Goal: Check status: Check status

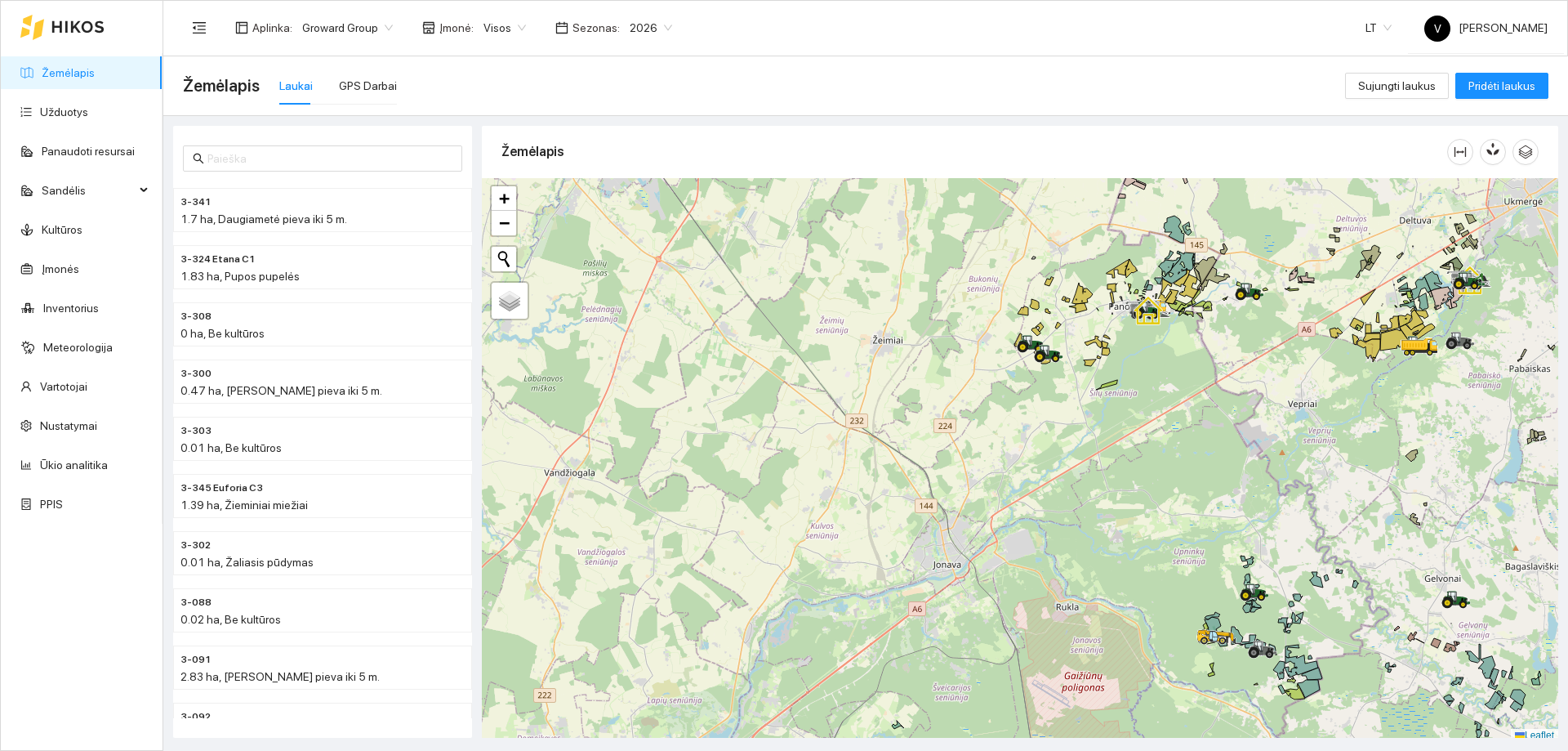
scroll to position [5, 0]
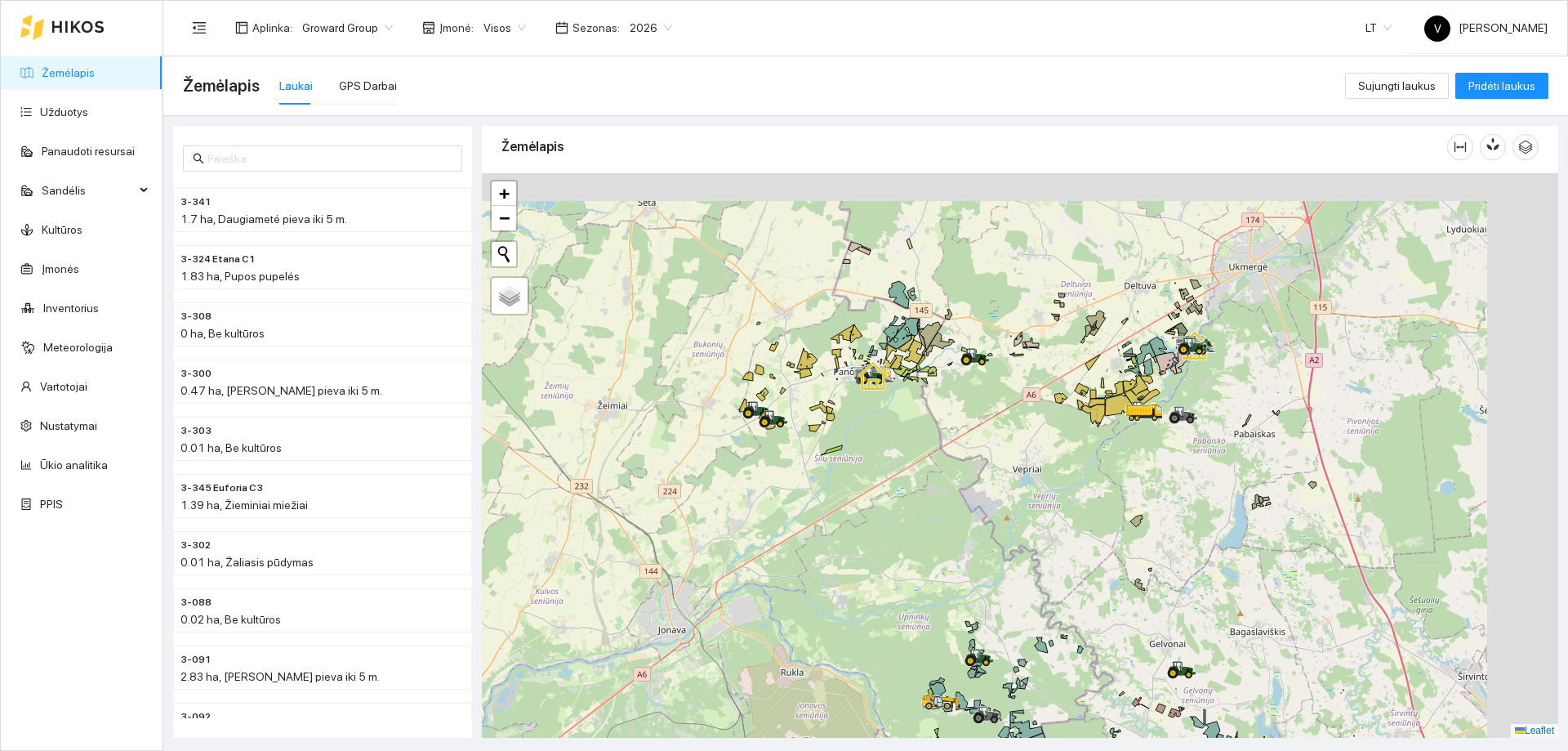
drag, startPoint x: 1023, startPoint y: 427, endPoint x: 1007, endPoint y: 447, distance: 25.6
click at [1007, 447] on div at bounding box center [1020, 455] width 1076 height 565
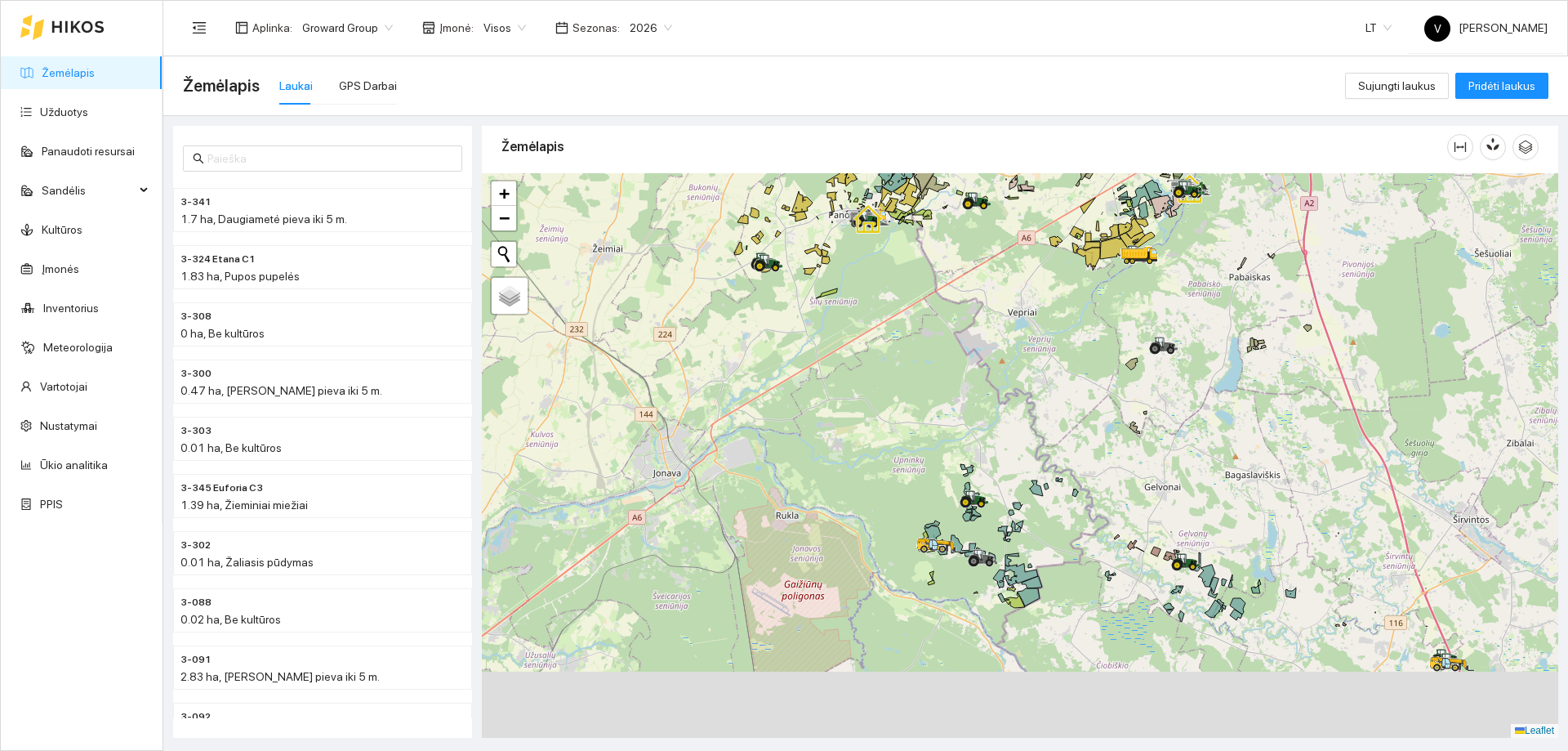
drag, startPoint x: 1171, startPoint y: 445, endPoint x: 1168, endPoint y: 409, distance: 36.1
click at [1168, 411] on div at bounding box center [1020, 455] width 1076 height 565
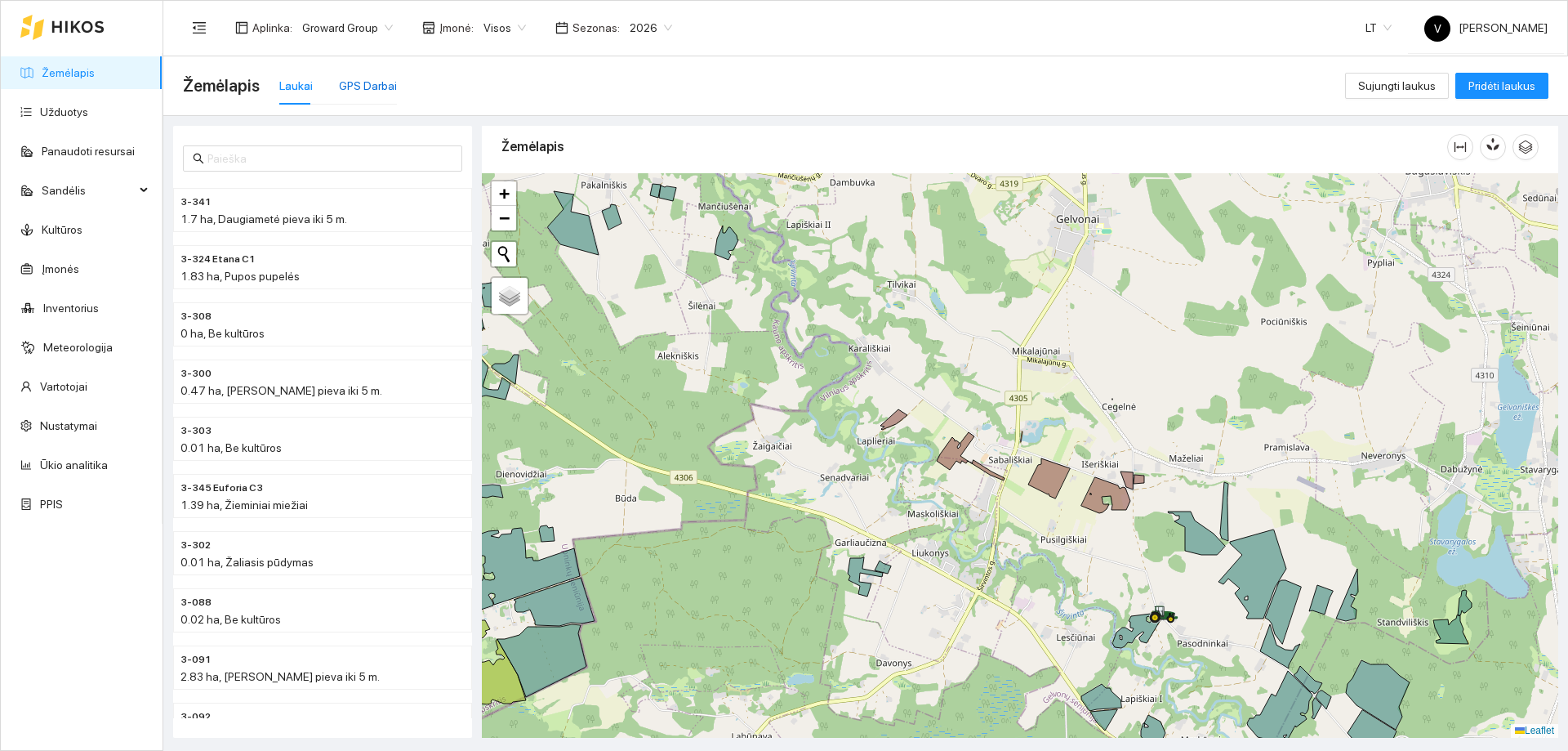
click at [371, 94] on div "GPS Darbai" at bounding box center [368, 86] width 58 height 18
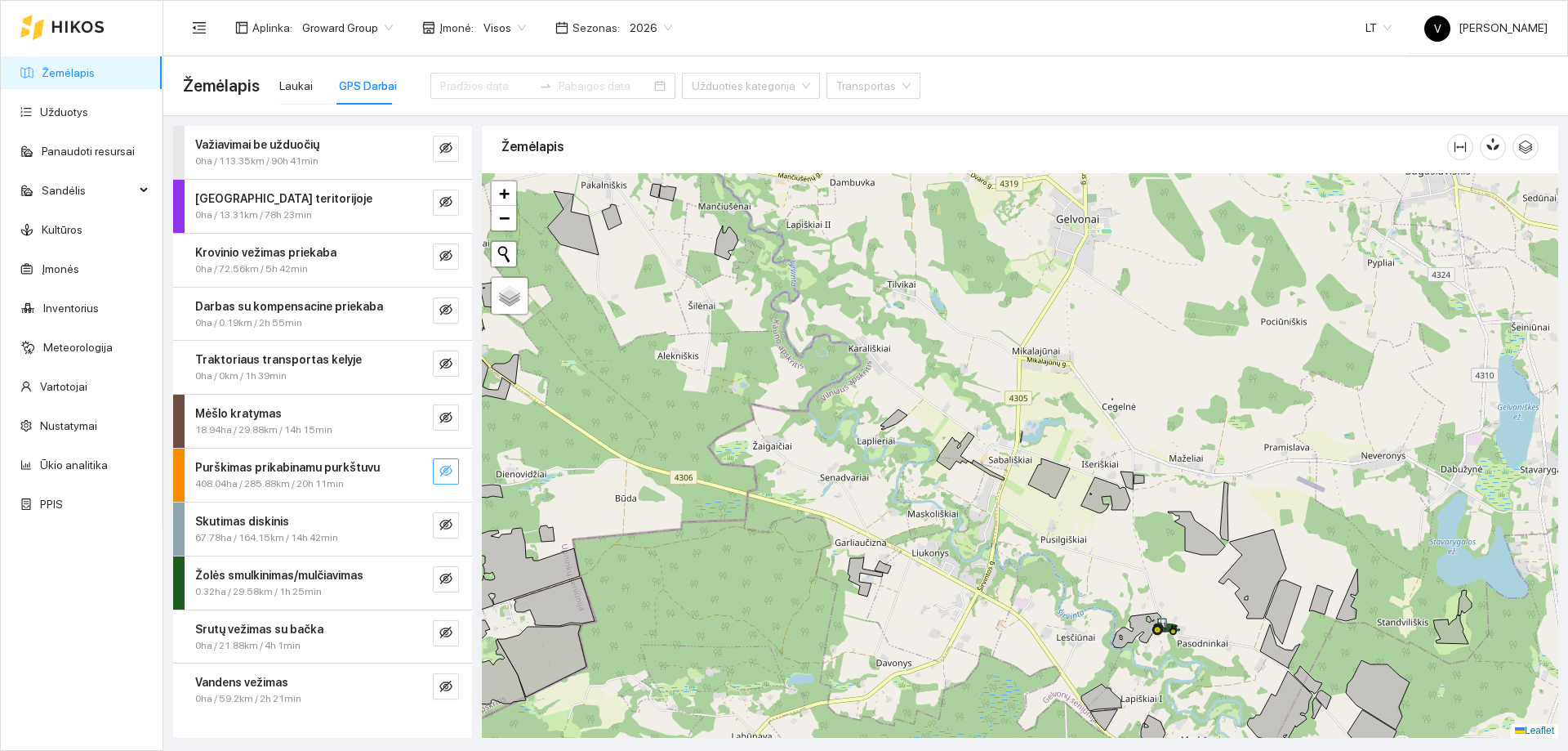
click at [446, 471] on icon "eye-invisible" at bounding box center [446, 470] width 13 height 12
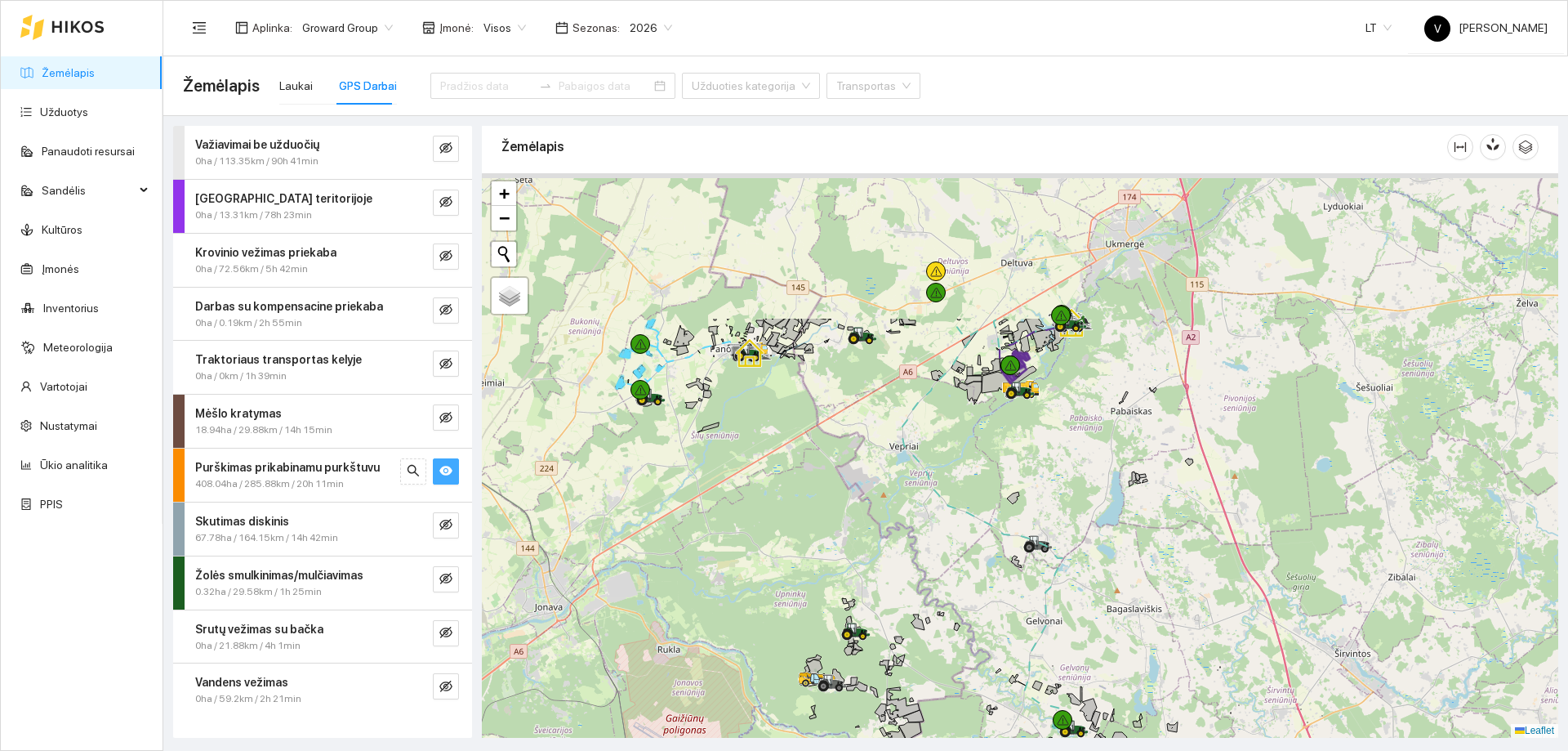
drag, startPoint x: 997, startPoint y: 493, endPoint x: 1014, endPoint y: 612, distance: 120.2
click at [1014, 612] on div at bounding box center [1020, 455] width 1076 height 565
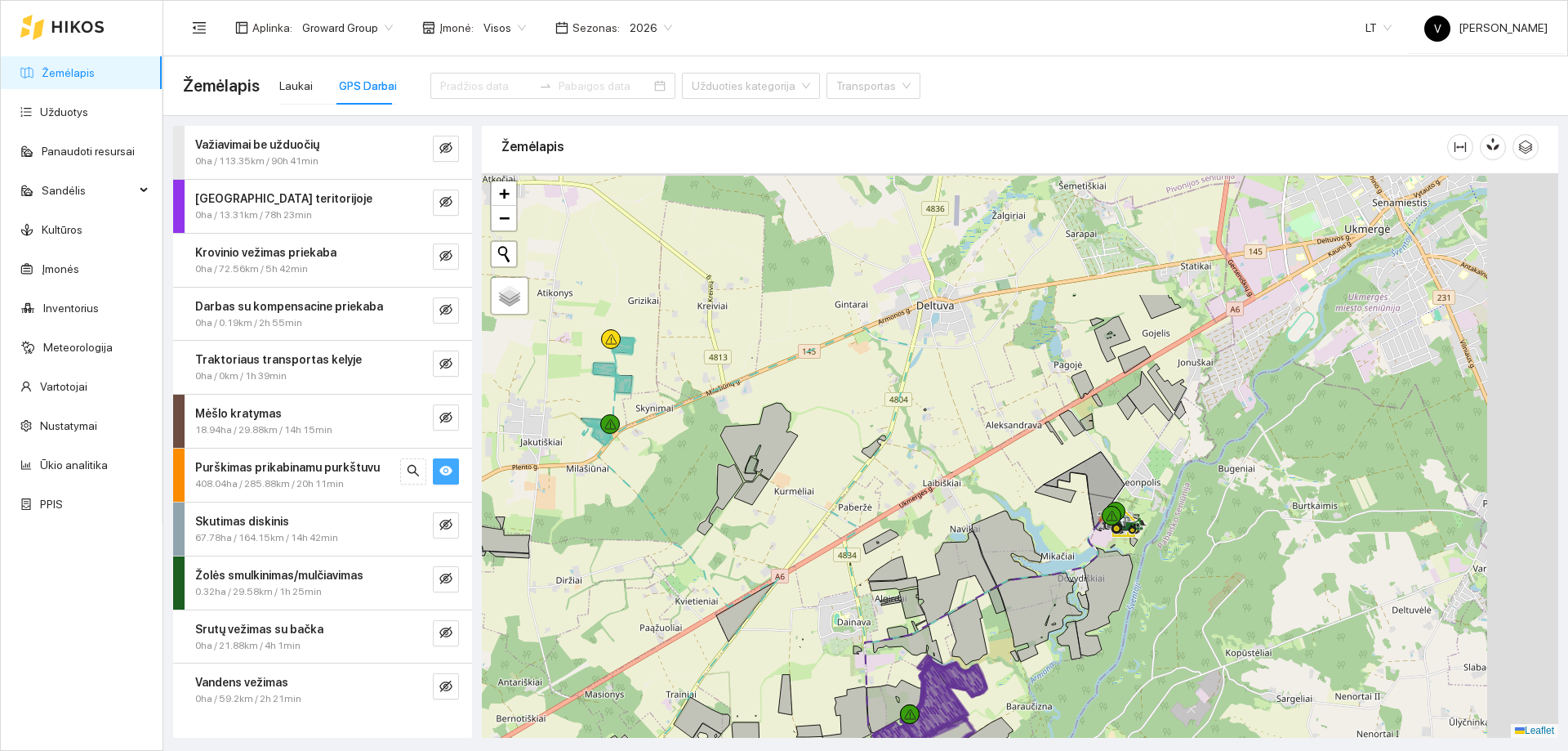
drag, startPoint x: 1117, startPoint y: 403, endPoint x: 1037, endPoint y: 526, distance: 146.7
click at [1037, 526] on div at bounding box center [1020, 455] width 1076 height 565
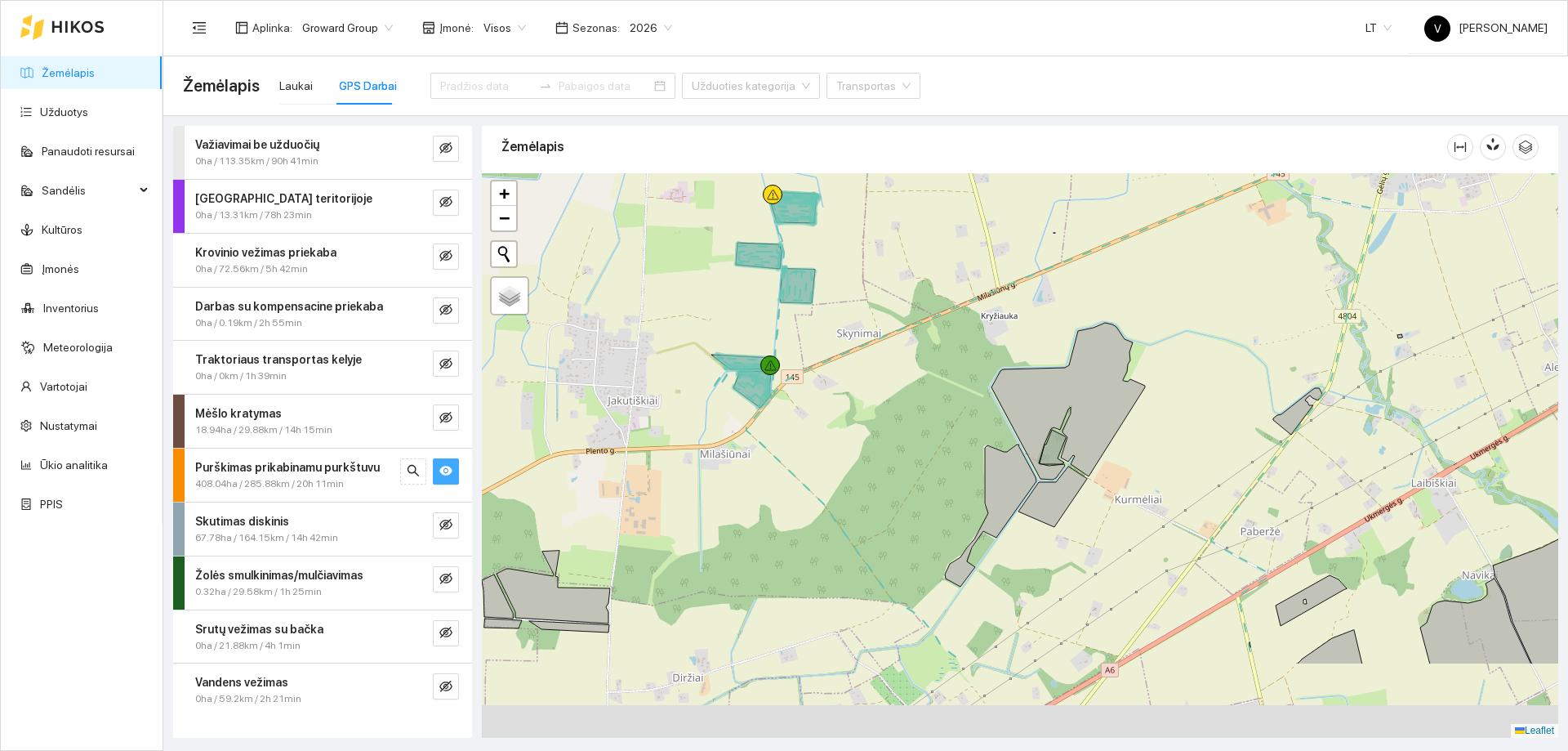
drag, startPoint x: 885, startPoint y: 429, endPoint x: 795, endPoint y: 295, distance: 161.4
click at [786, 293] on div at bounding box center [1020, 455] width 1076 height 565
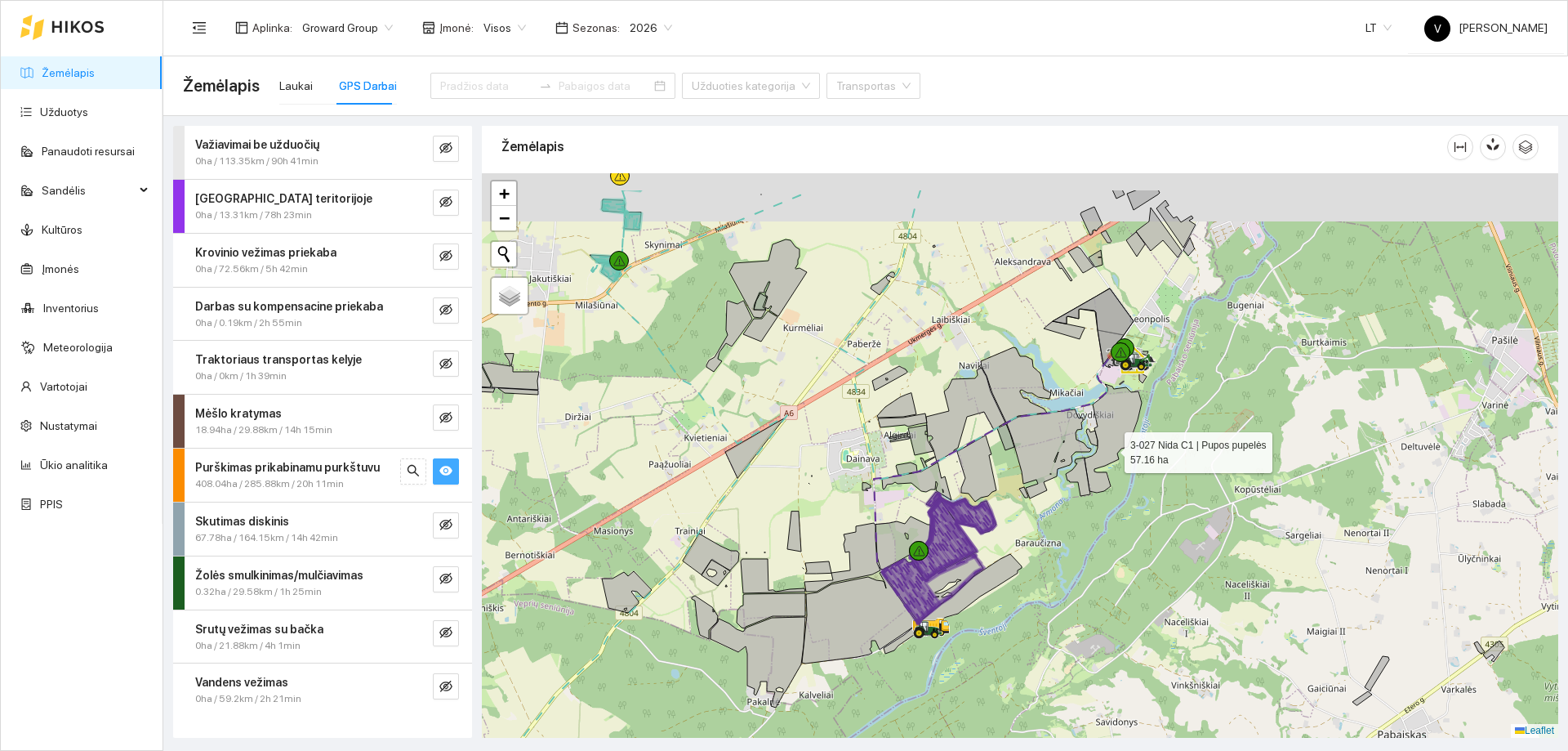
drag, startPoint x: 1120, startPoint y: 420, endPoint x: 1096, endPoint y: 498, distance: 81.6
click at [1096, 493] on icon at bounding box center [1113, 438] width 57 height 109
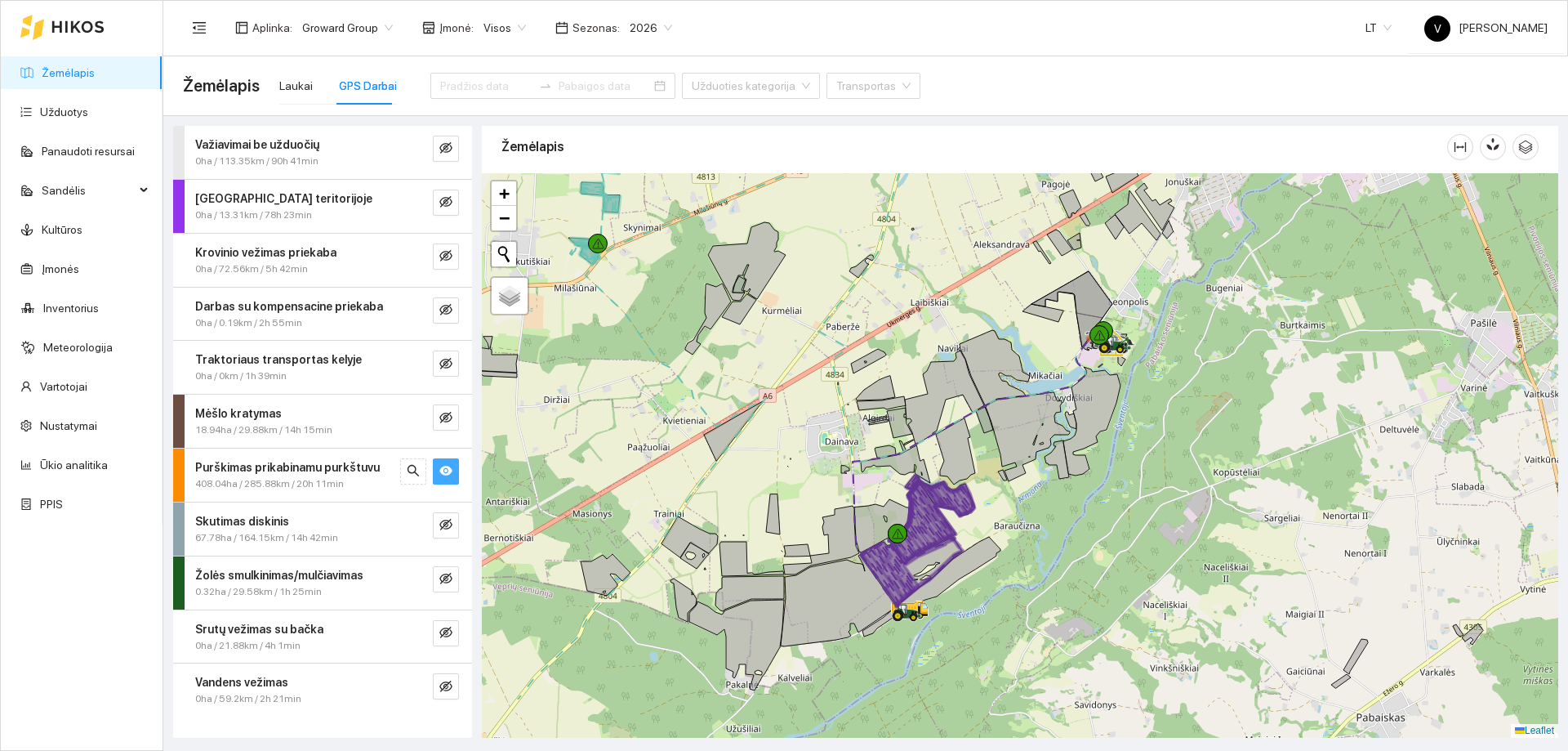
drag, startPoint x: 1002, startPoint y: 636, endPoint x: 1024, endPoint y: 434, distance: 203.2
click at [1024, 434] on div at bounding box center [1020, 455] width 1076 height 565
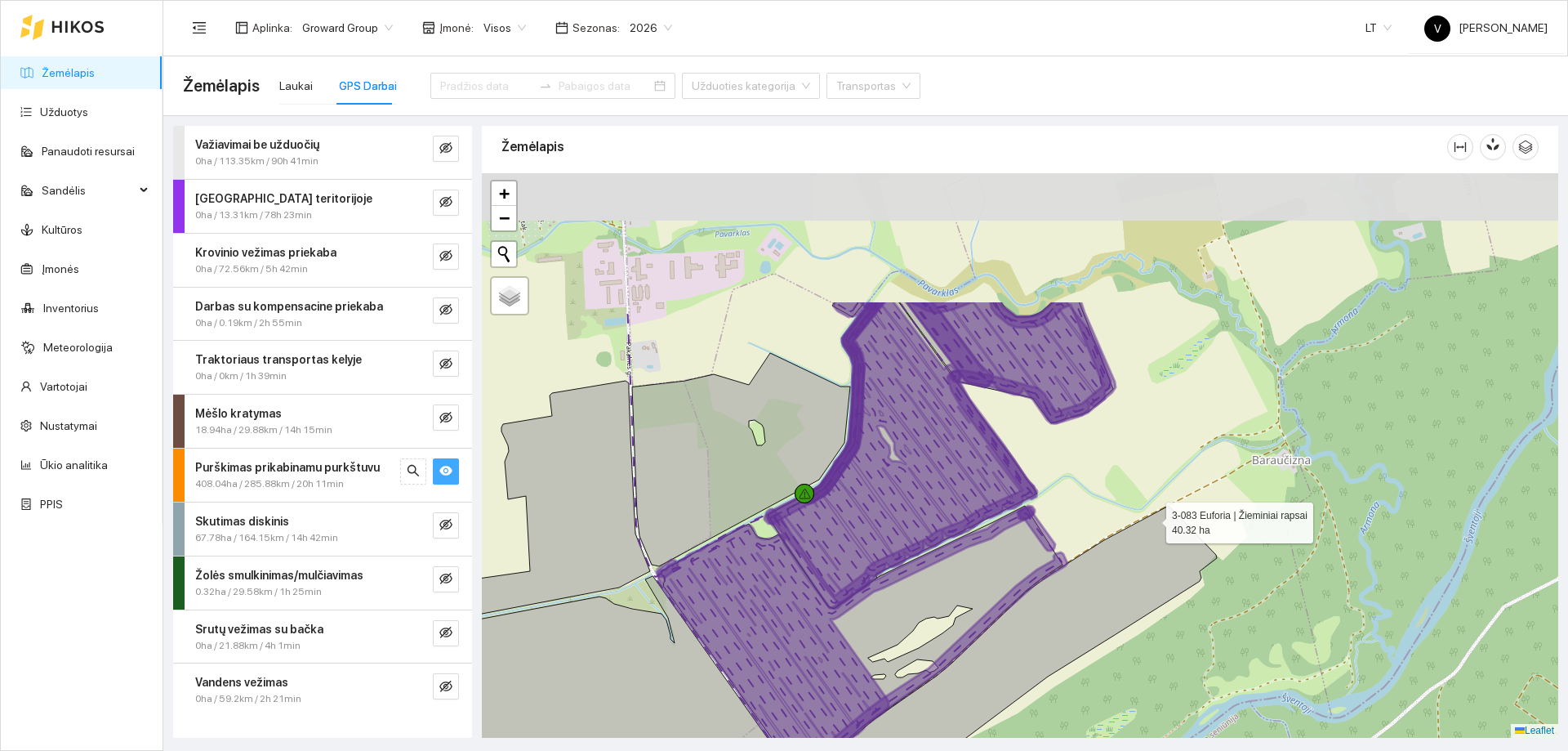
drag, startPoint x: 1192, startPoint y: 331, endPoint x: 1151, endPoint y: 518, distance: 191.4
click at [1151, 518] on icon at bounding box center [940, 705] width 553 height 397
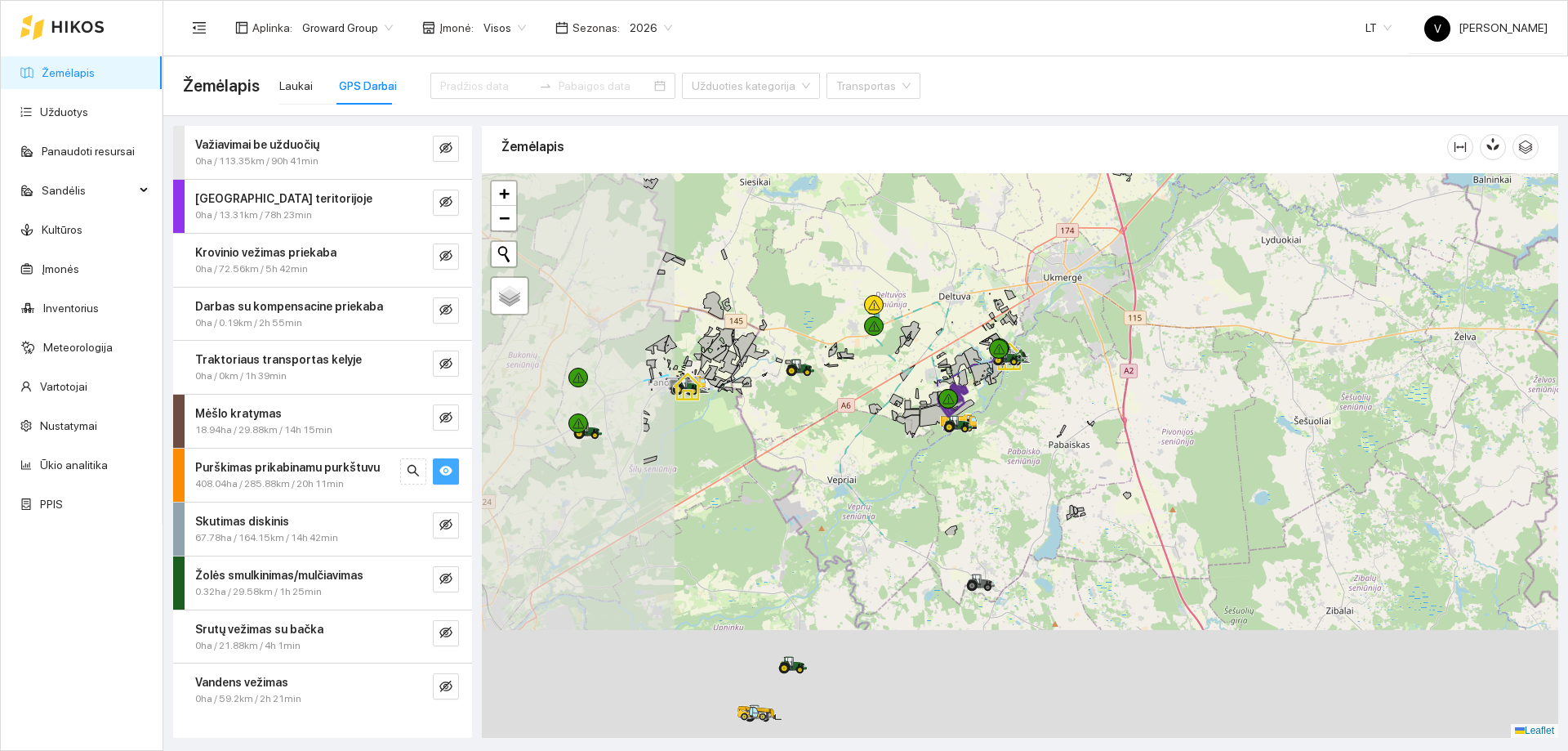
drag, startPoint x: 824, startPoint y: 544, endPoint x: 1035, endPoint y: 339, distance: 294.2
click at [1022, 348] on icon at bounding box center [1007, 355] width 28 height 13
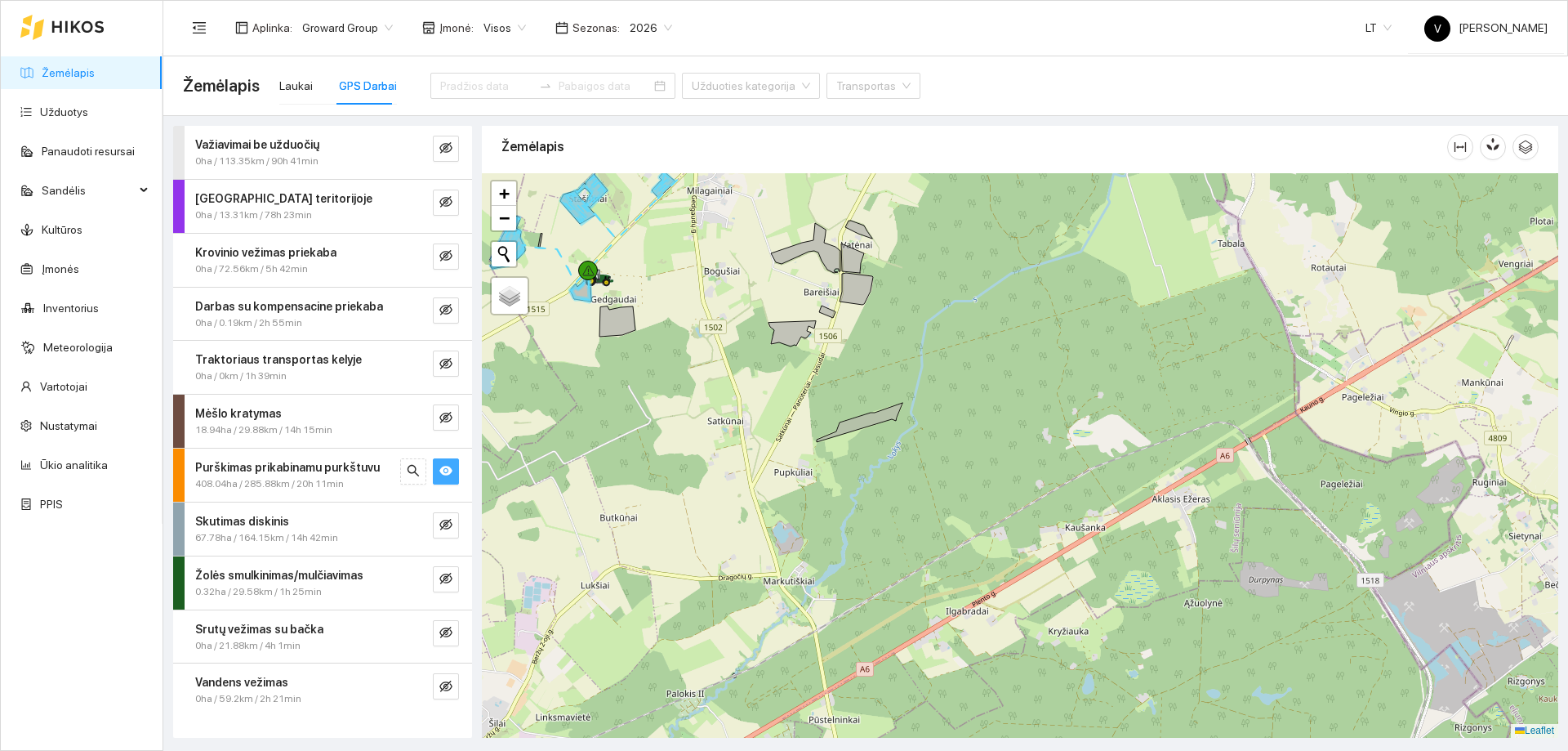
drag, startPoint x: 668, startPoint y: 346, endPoint x: 808, endPoint y: 446, distance: 172.0
click at [815, 451] on div at bounding box center [1020, 455] width 1076 height 565
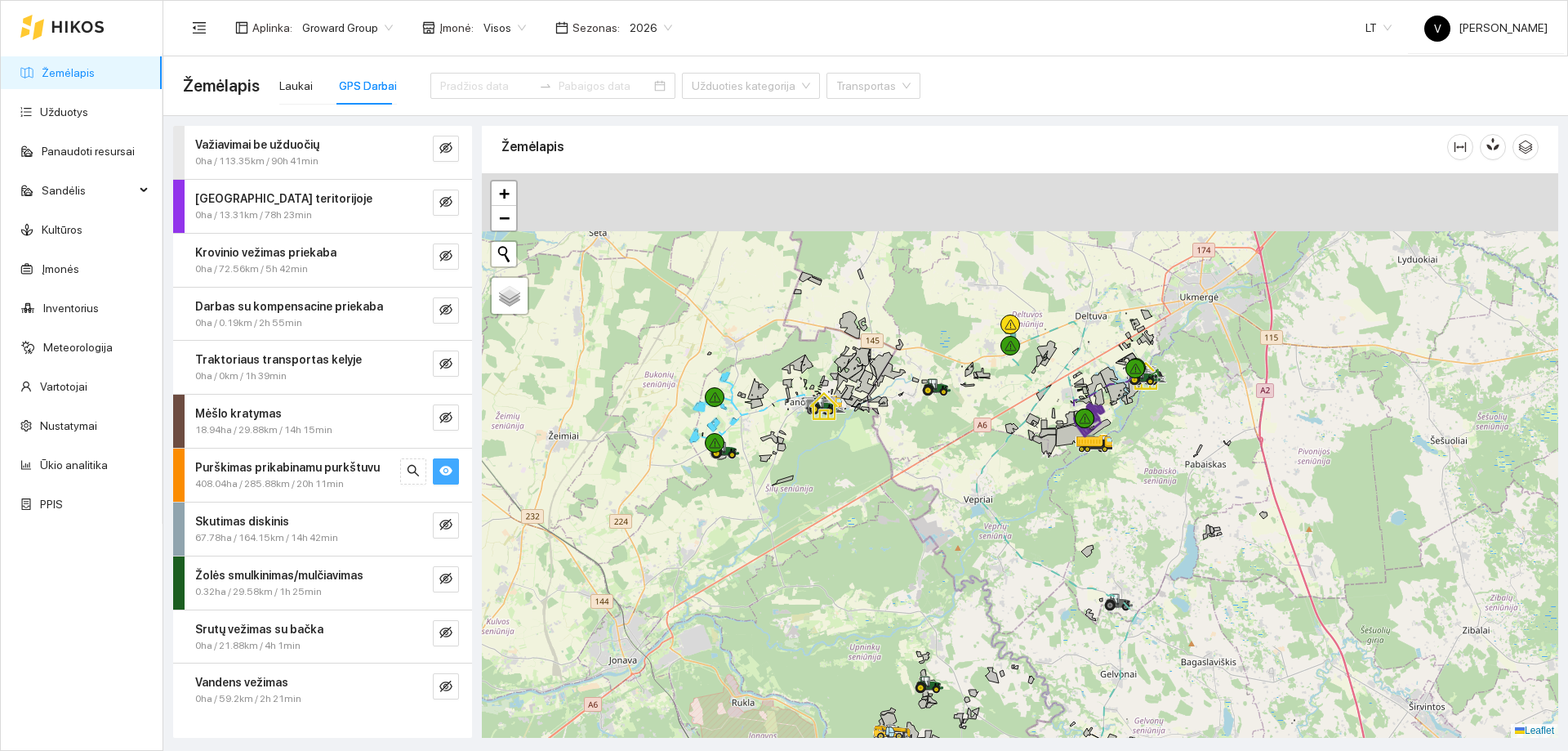
drag, startPoint x: 711, startPoint y: 450, endPoint x: 721, endPoint y: 520, distance: 70.7
click at [724, 523] on div at bounding box center [1020, 455] width 1076 height 565
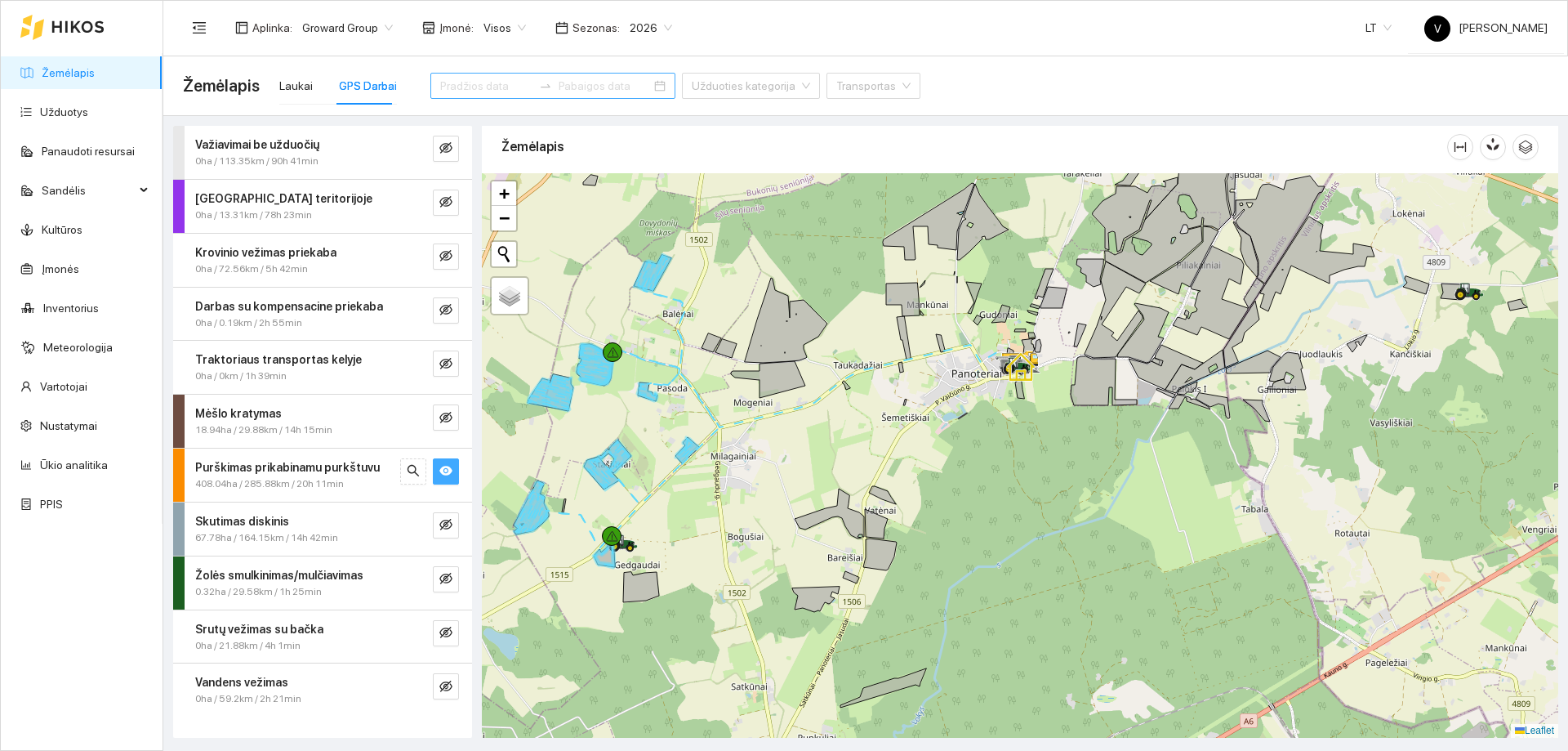
click at [632, 83] on div at bounding box center [552, 86] width 245 height 26
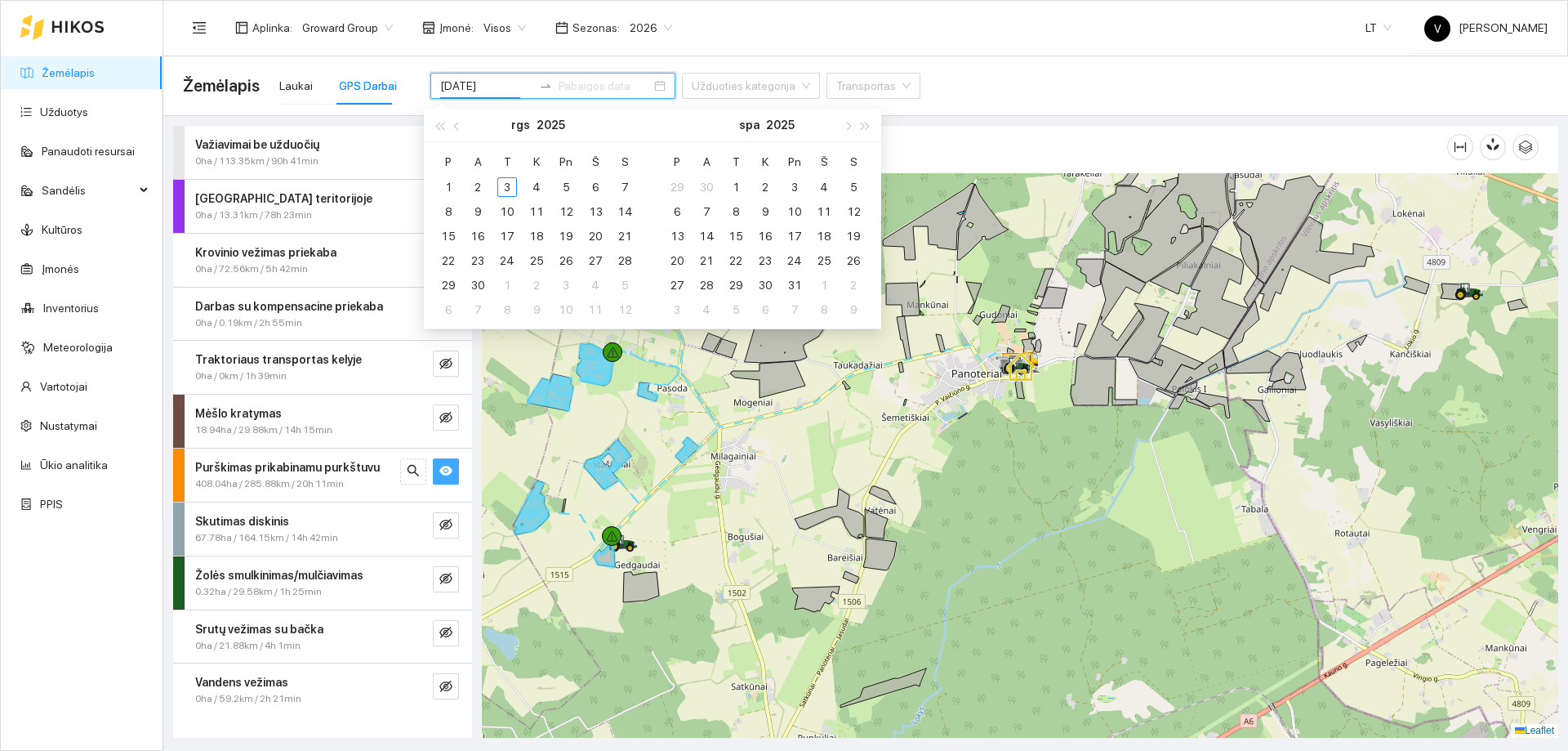
type input "[DATE]"
click at [446, 184] on div "1" at bounding box center [449, 187] width 20 height 20
type input "[DATE]"
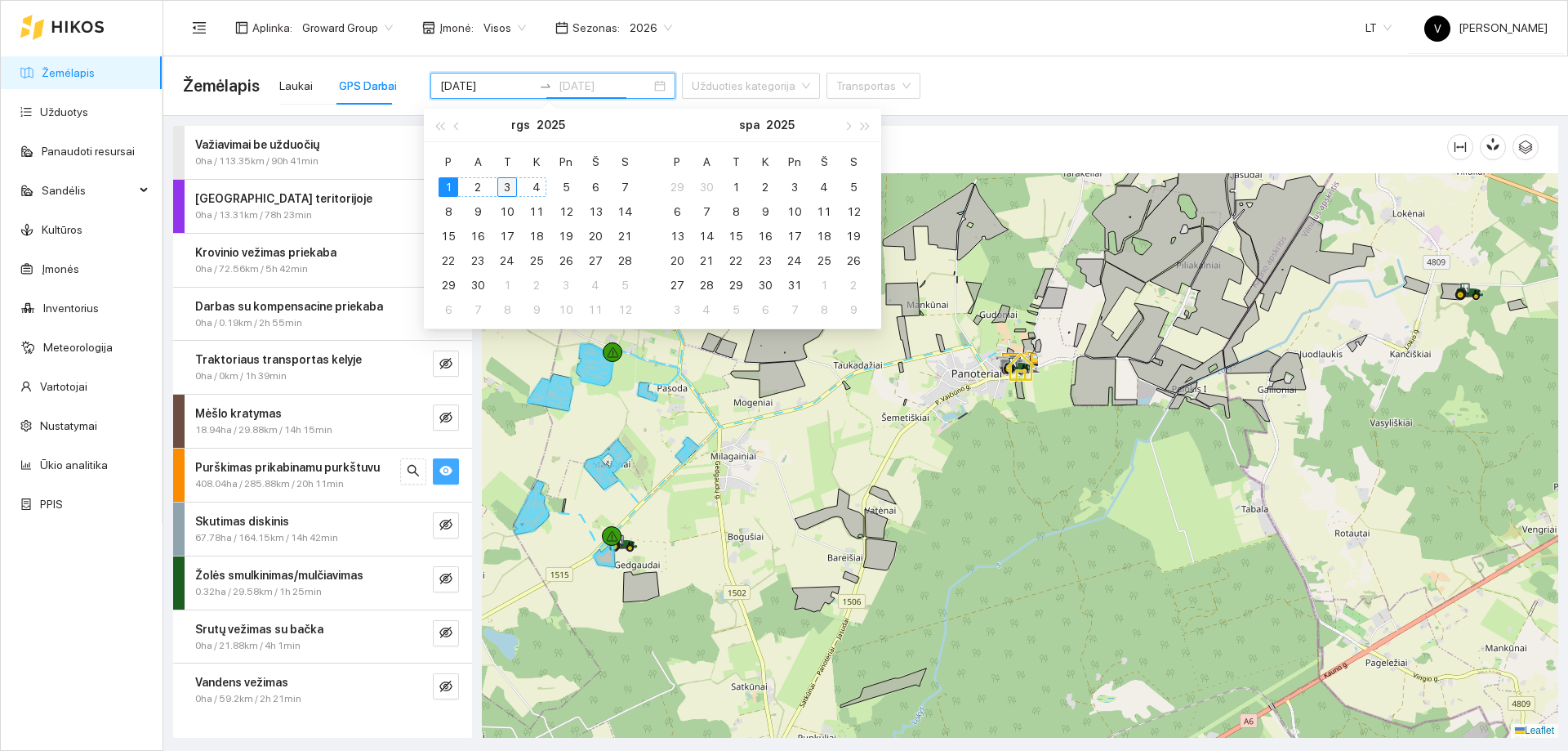
type input "[DATE]"
click at [508, 184] on div "3" at bounding box center [508, 187] width 20 height 20
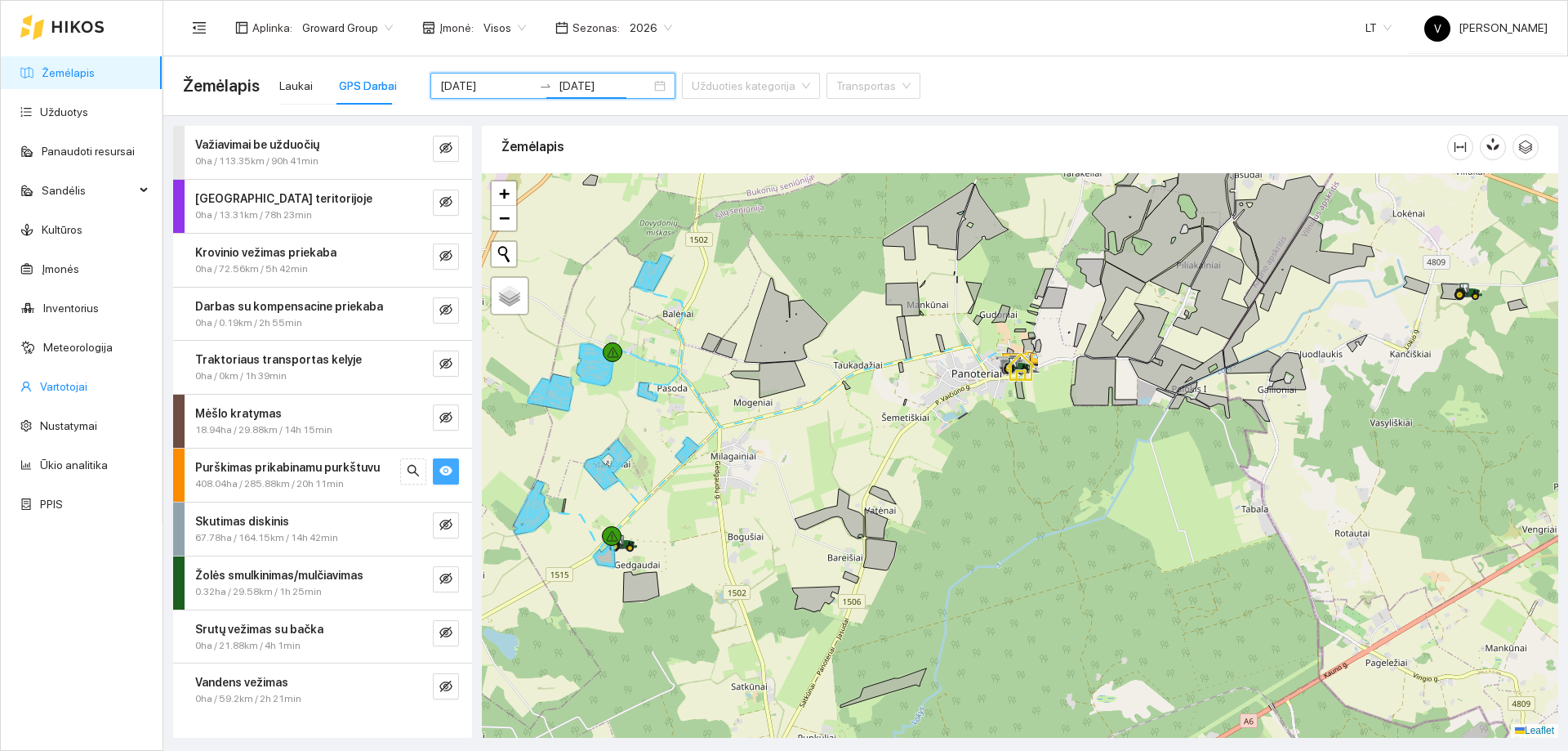
click at [446, 469] on icon "eye" at bounding box center [446, 471] width 13 height 10
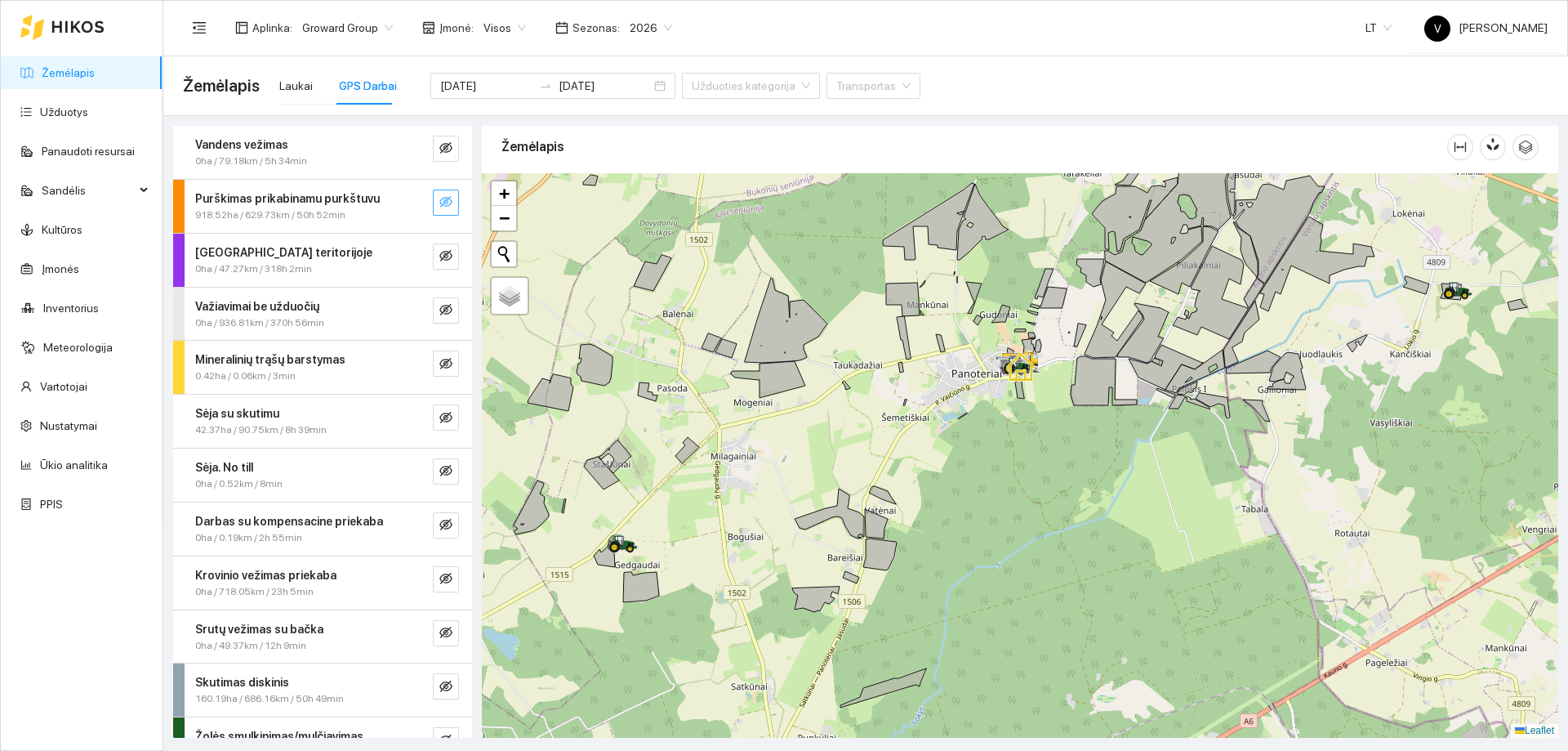
click at [440, 205] on icon "eye-invisible" at bounding box center [446, 201] width 13 height 13
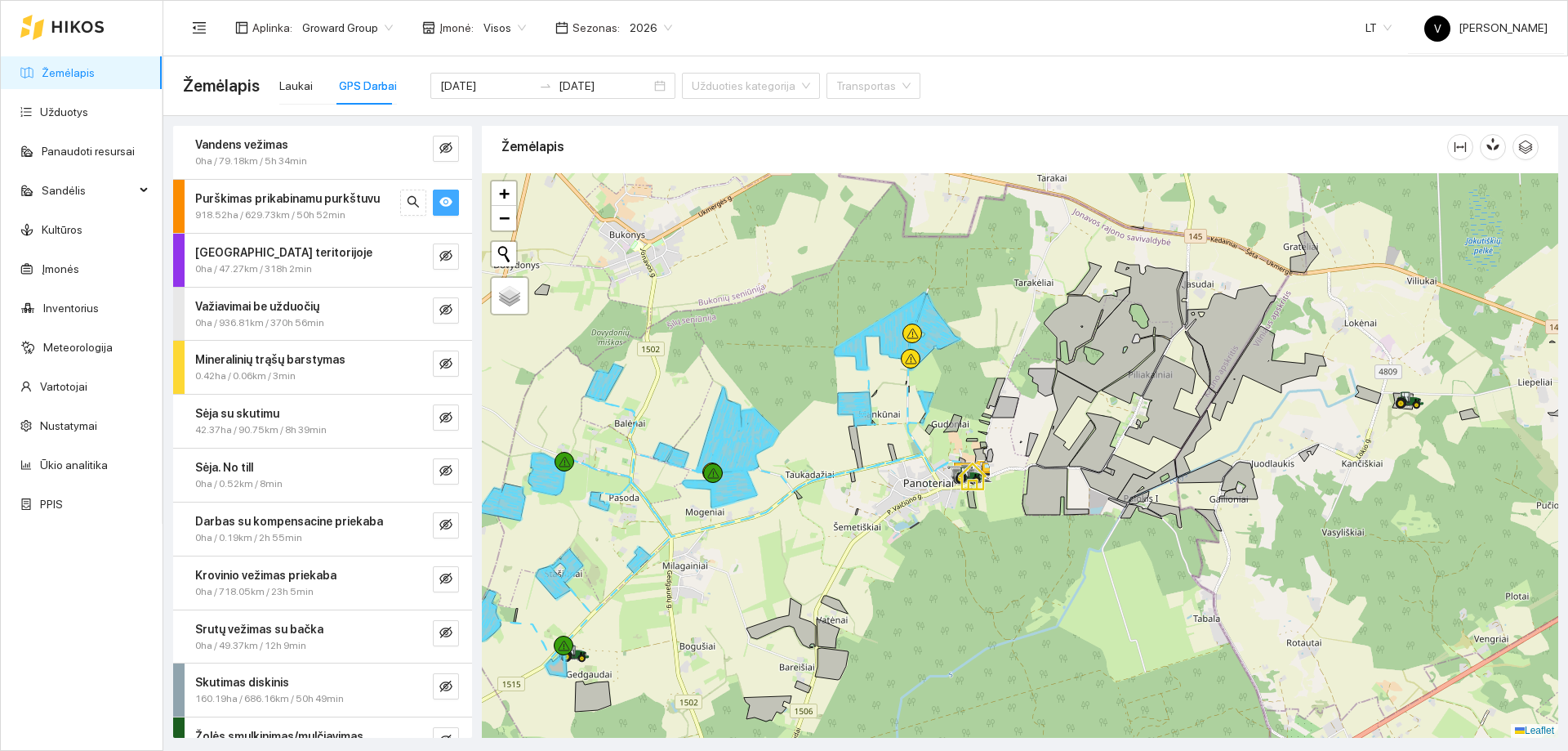
drag, startPoint x: 909, startPoint y: 439, endPoint x: 885, endPoint y: 497, distance: 62.8
click at [885, 497] on div at bounding box center [1020, 455] width 1076 height 565
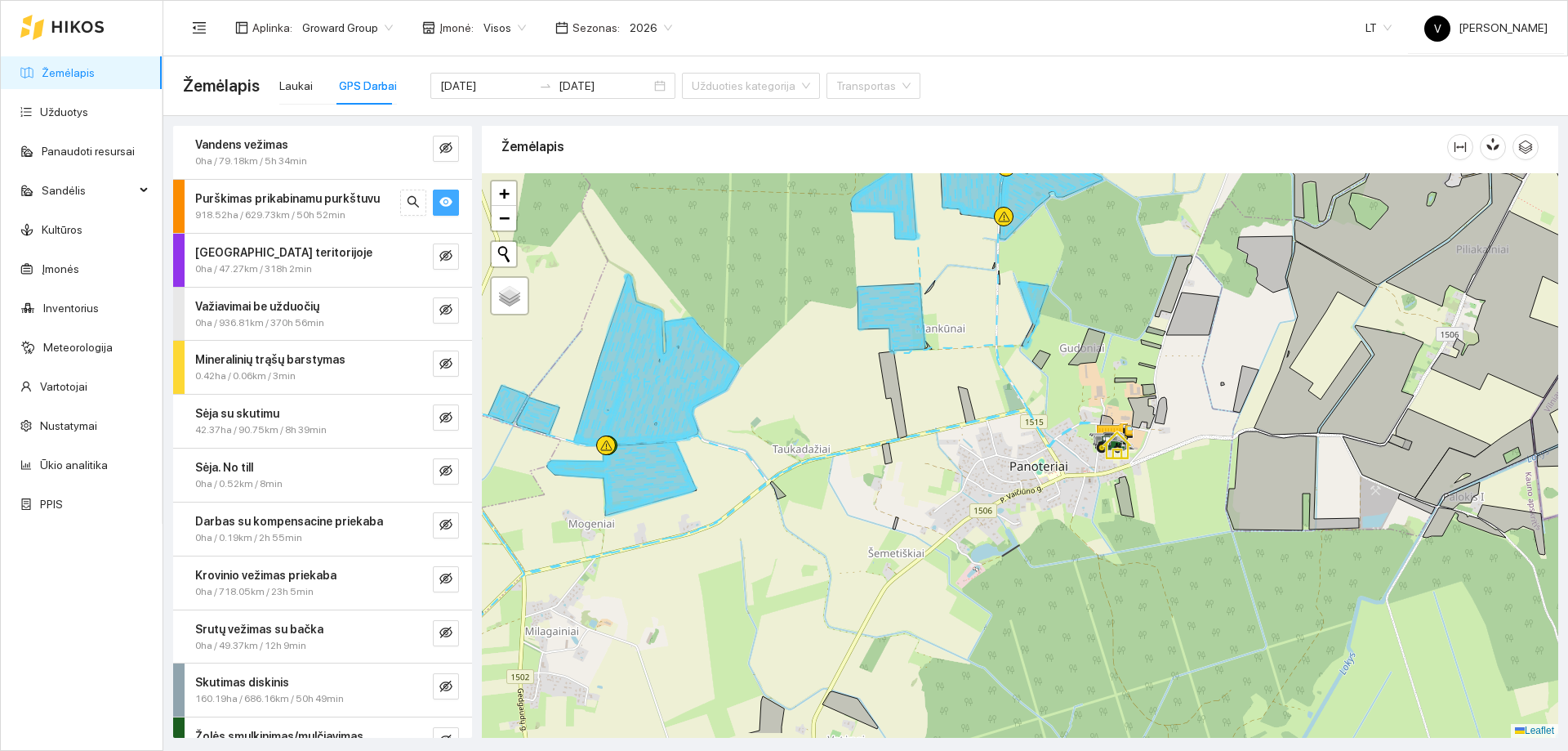
drag, startPoint x: 938, startPoint y: 501, endPoint x: 980, endPoint y: 458, distance: 60.1
click at [979, 459] on div at bounding box center [1020, 455] width 1076 height 565
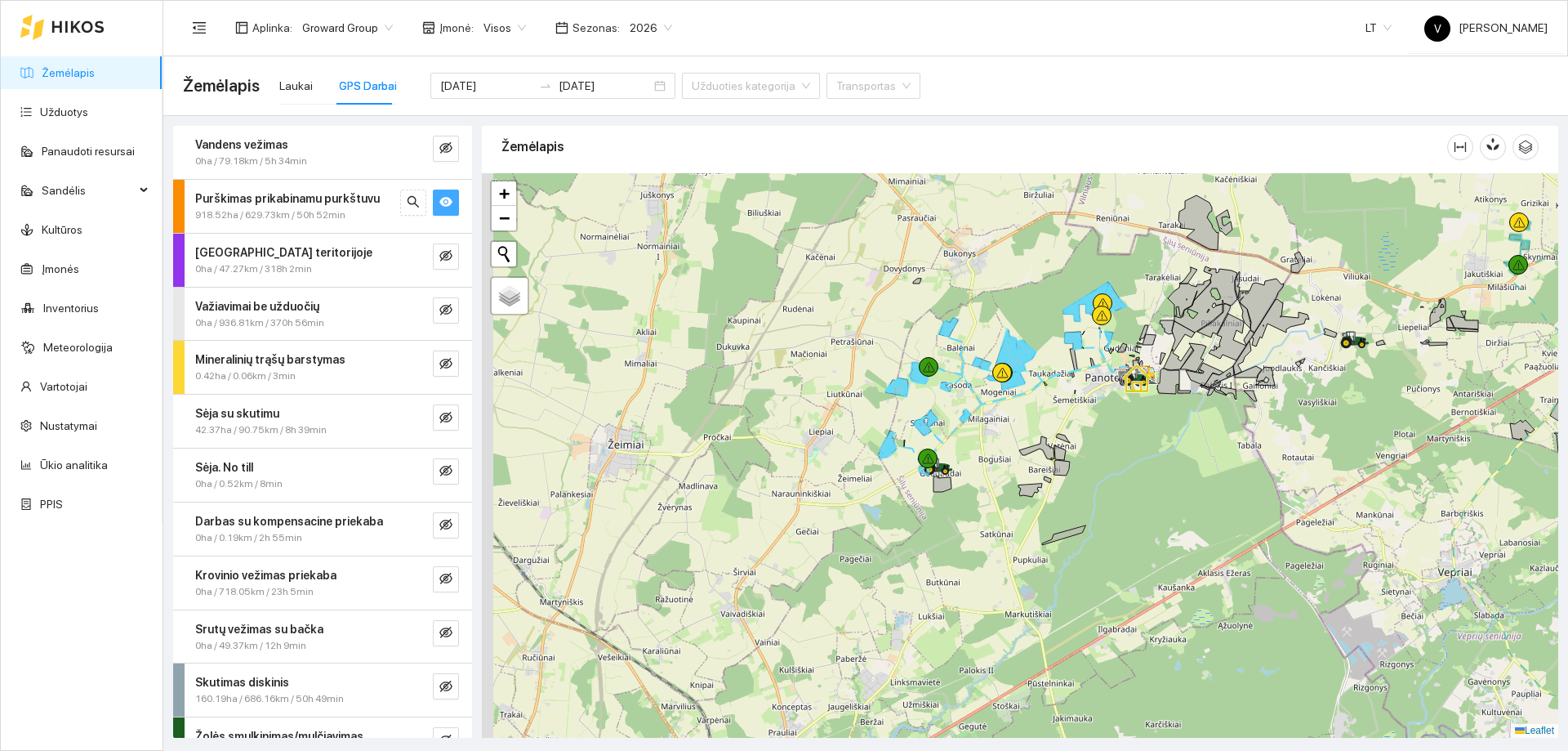
drag, startPoint x: 987, startPoint y: 413, endPoint x: 995, endPoint y: 397, distance: 17.9
click at [996, 399] on div at bounding box center [1020, 455] width 1076 height 565
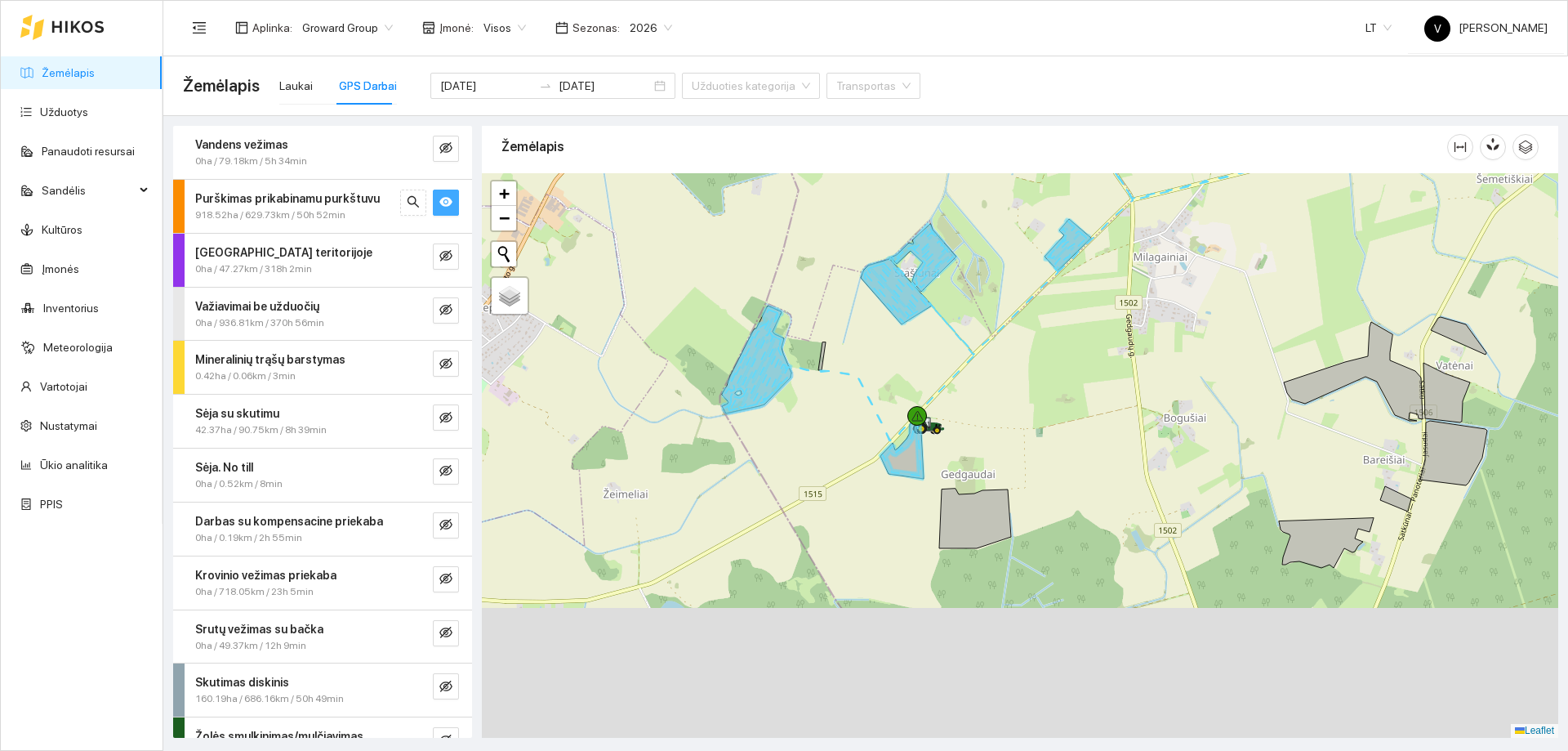
drag, startPoint x: 973, startPoint y: 412, endPoint x: 983, endPoint y: 339, distance: 73.7
click at [983, 339] on div at bounding box center [1020, 455] width 1076 height 565
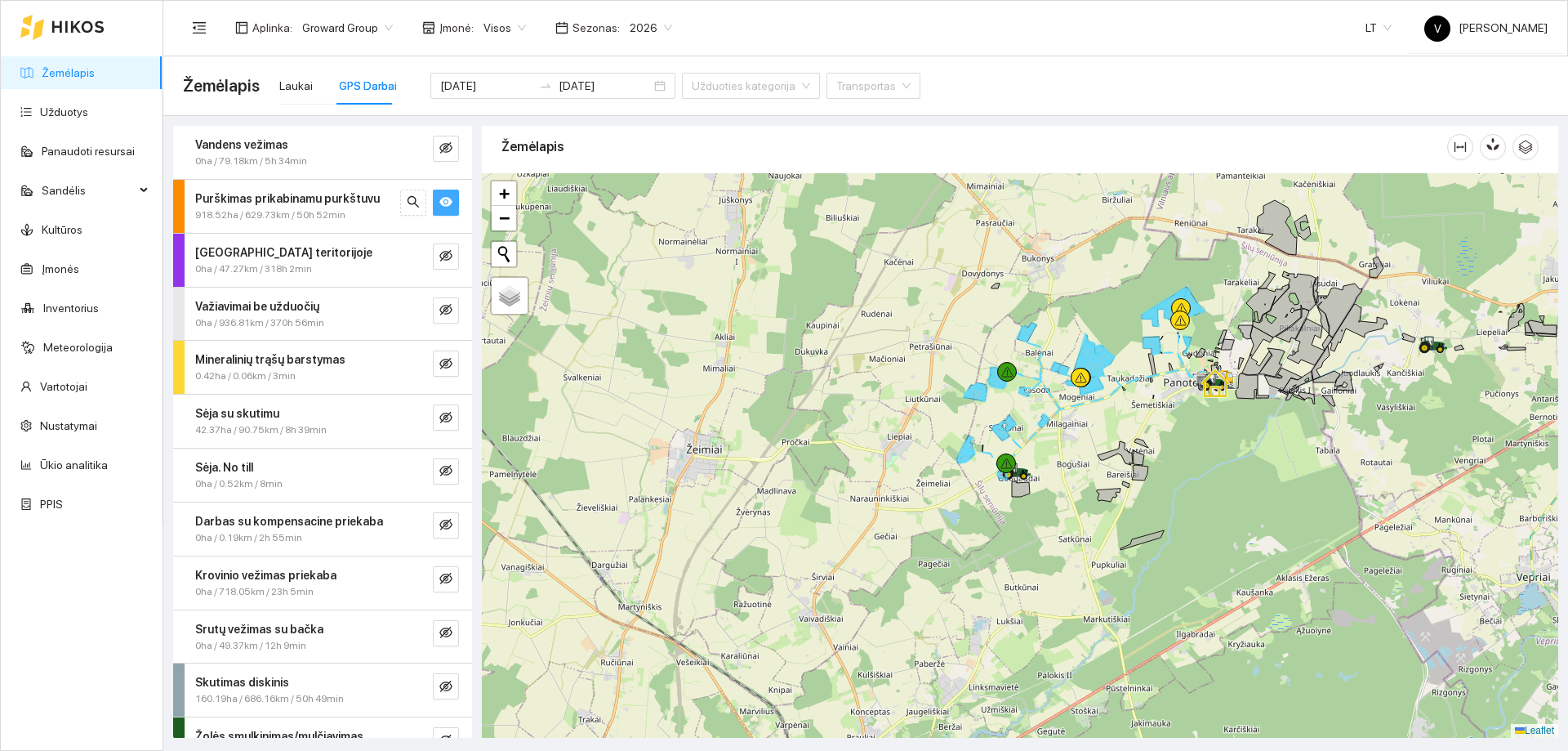
drag, startPoint x: 1356, startPoint y: 517, endPoint x: 1155, endPoint y: 267, distance: 320.8
click at [1158, 266] on div at bounding box center [1020, 455] width 1076 height 565
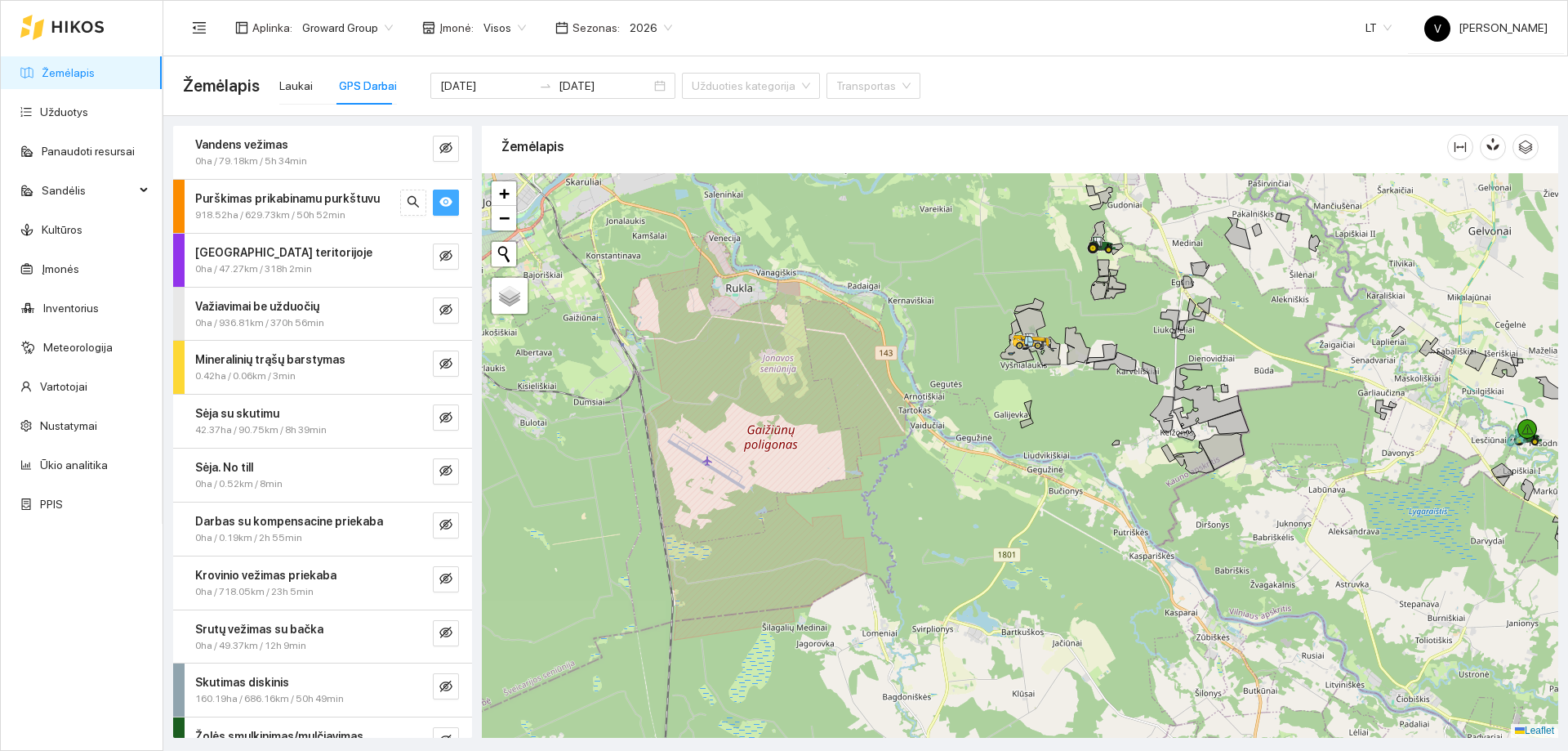
drag, startPoint x: 1231, startPoint y: 675, endPoint x: 1200, endPoint y: 643, distance: 44.6
click at [1222, 714] on div at bounding box center [1020, 455] width 1076 height 565
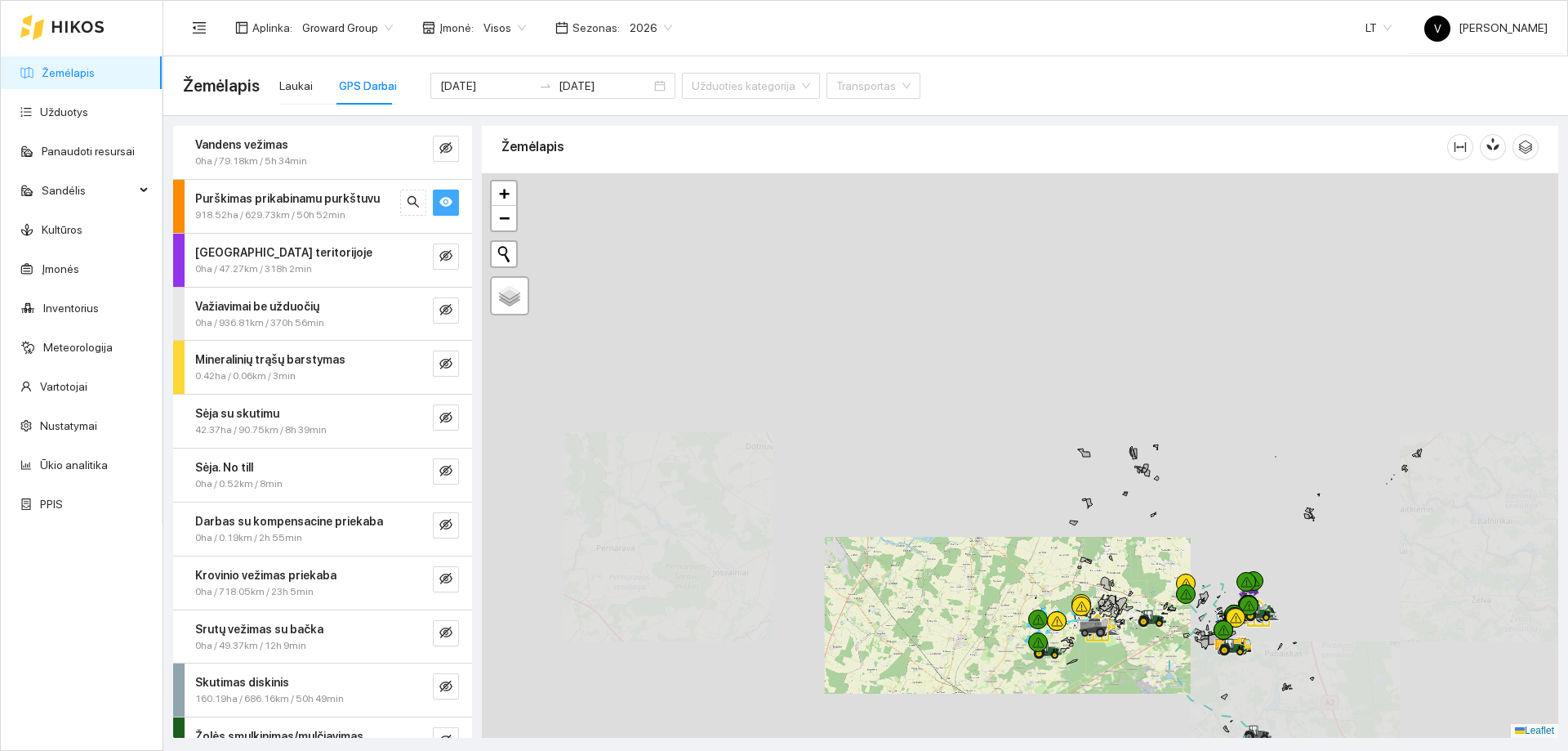
drag, startPoint x: 1209, startPoint y: 628, endPoint x: 1221, endPoint y: 613, distance: 19.2
click at [1207, 630] on icon at bounding box center [1207, 628] width 3 height 5
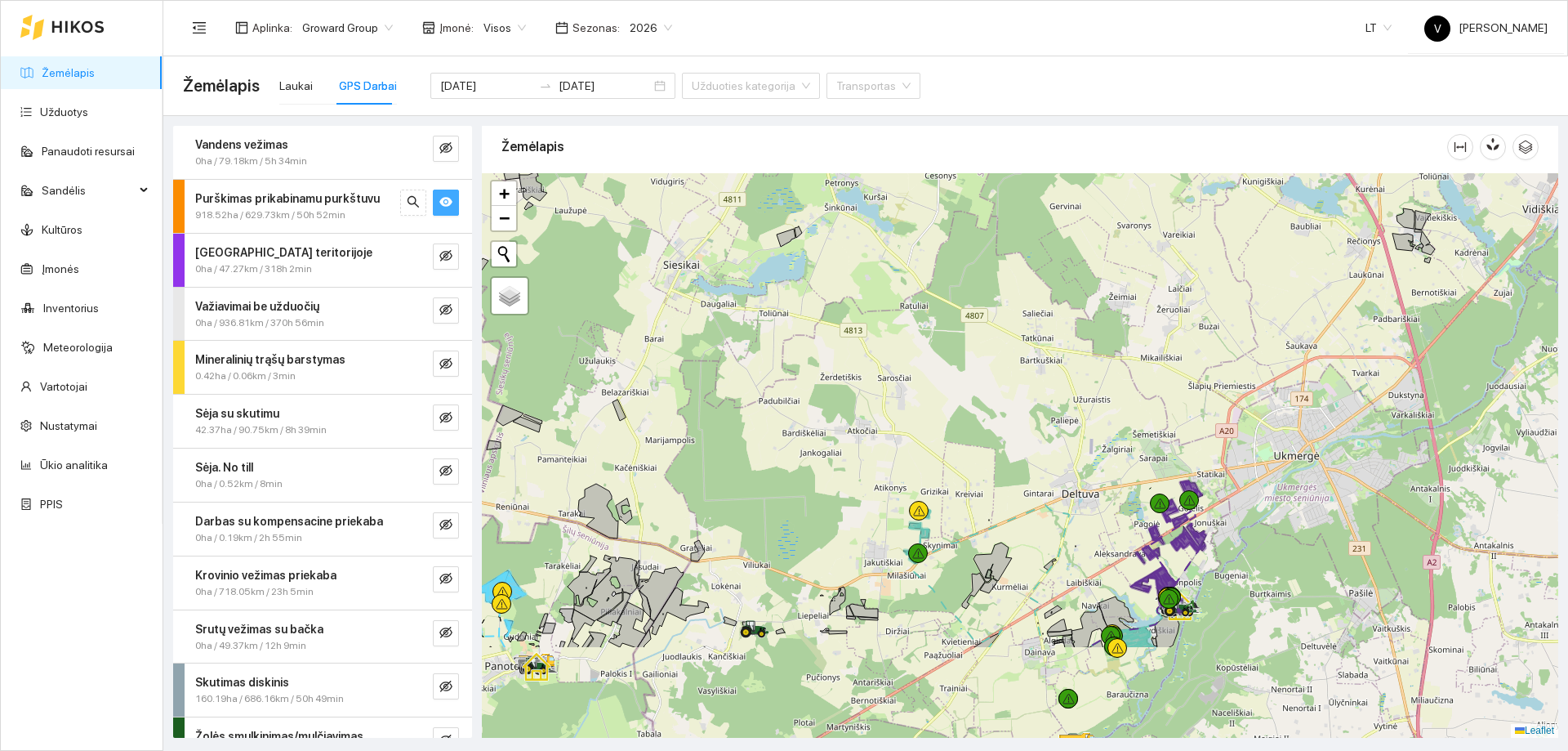
drag, startPoint x: 1255, startPoint y: 588, endPoint x: 1280, endPoint y: 428, distance: 161.9
click at [1283, 429] on div at bounding box center [1020, 455] width 1076 height 565
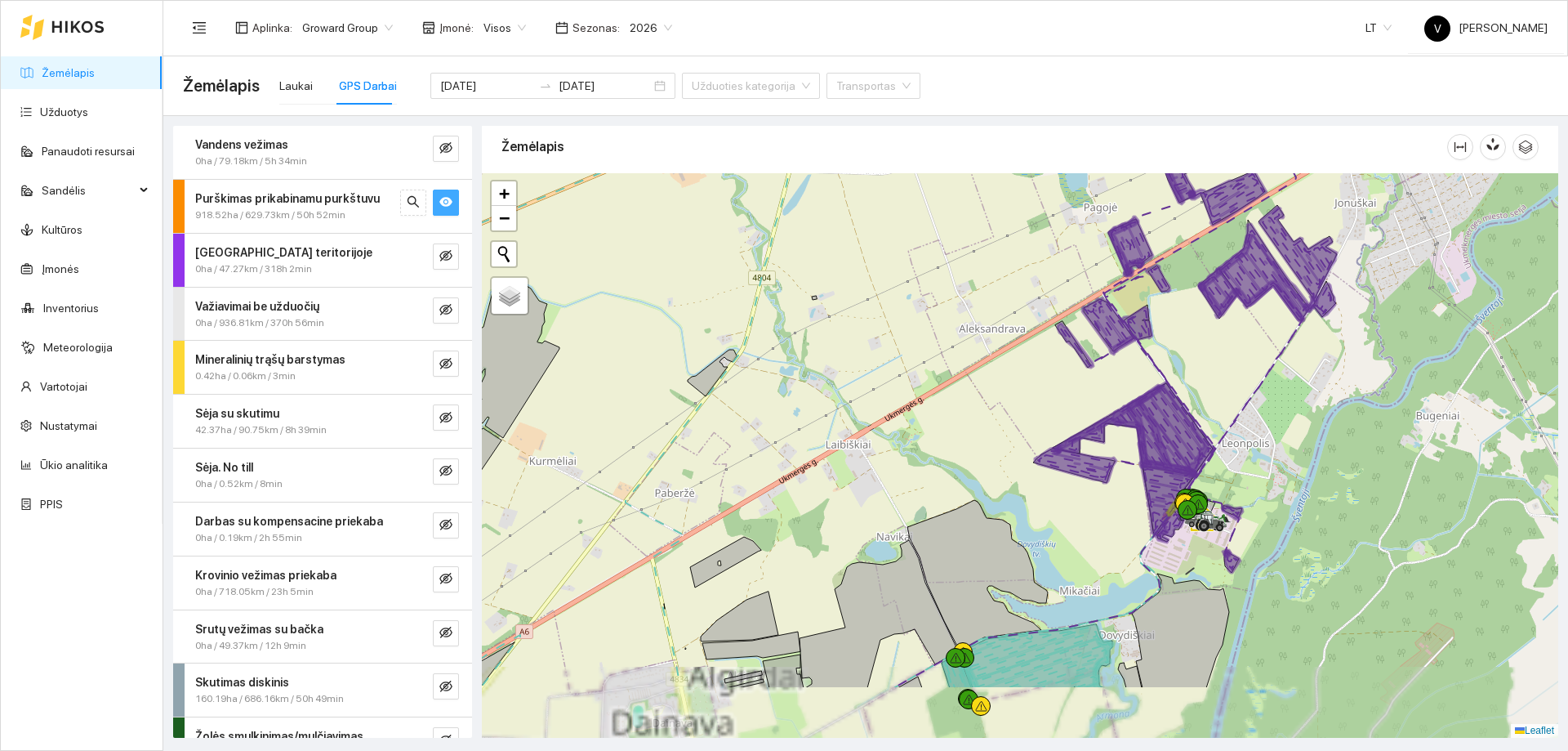
click at [1273, 445] on div at bounding box center [1020, 455] width 1076 height 565
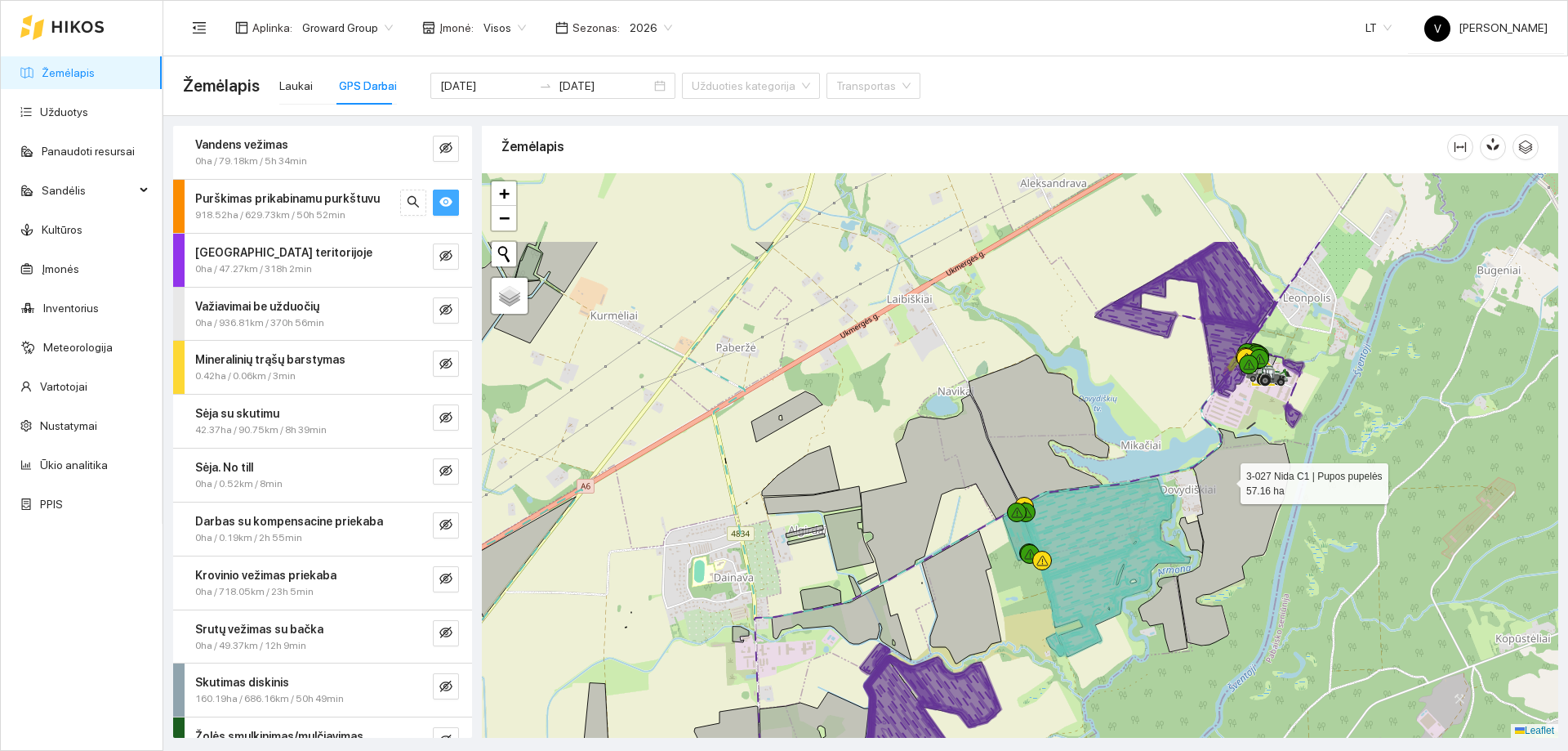
click at [1230, 479] on icon at bounding box center [1234, 537] width 113 height 217
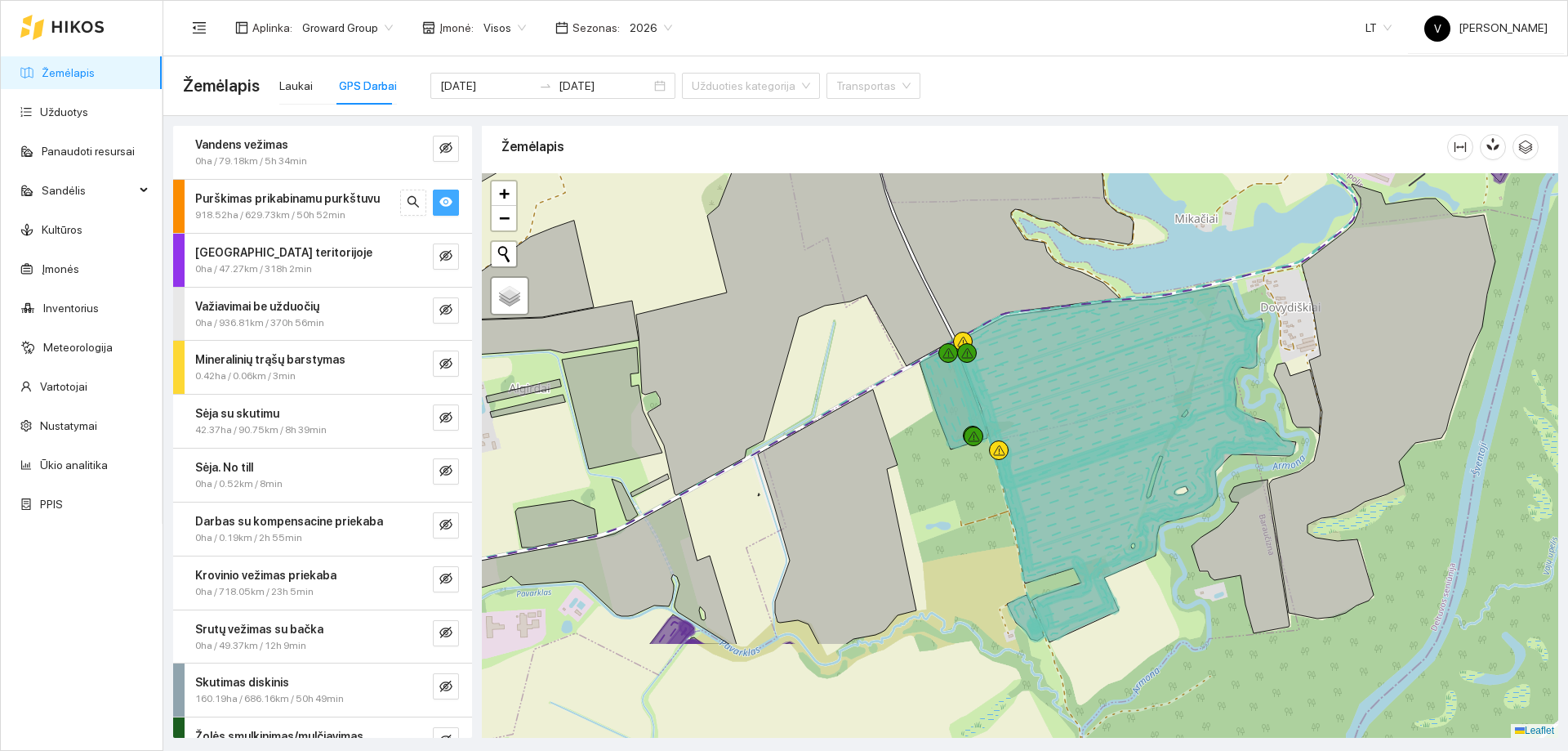
drag, startPoint x: 1099, startPoint y: 586, endPoint x: 1068, endPoint y: 442, distance: 147.3
click at [1066, 430] on icon at bounding box center [1112, 401] width 297 height 174
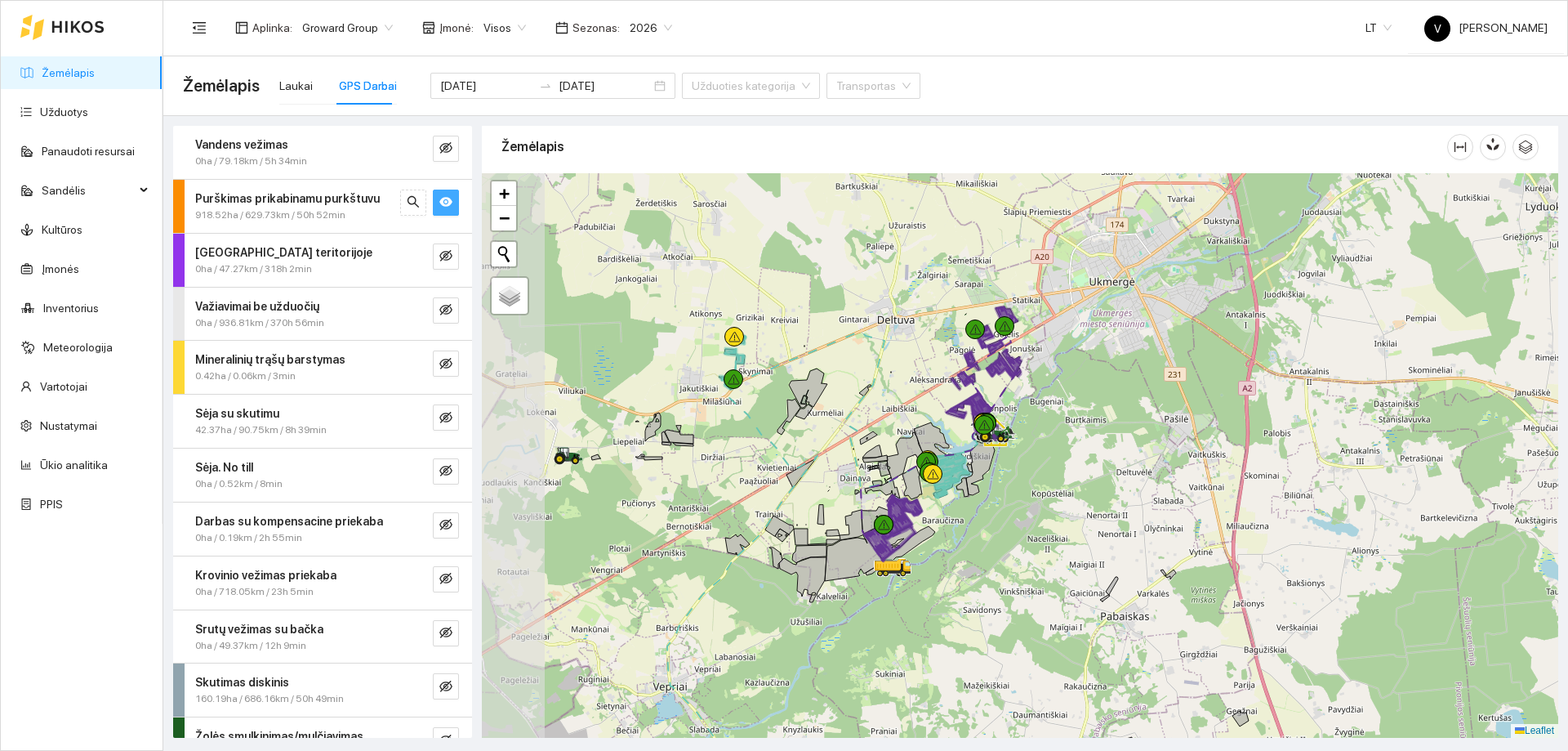
drag, startPoint x: 719, startPoint y: 483, endPoint x: 881, endPoint y: 486, distance: 162.0
click at [881, 486] on icon at bounding box center [881, 488] width 35 height 19
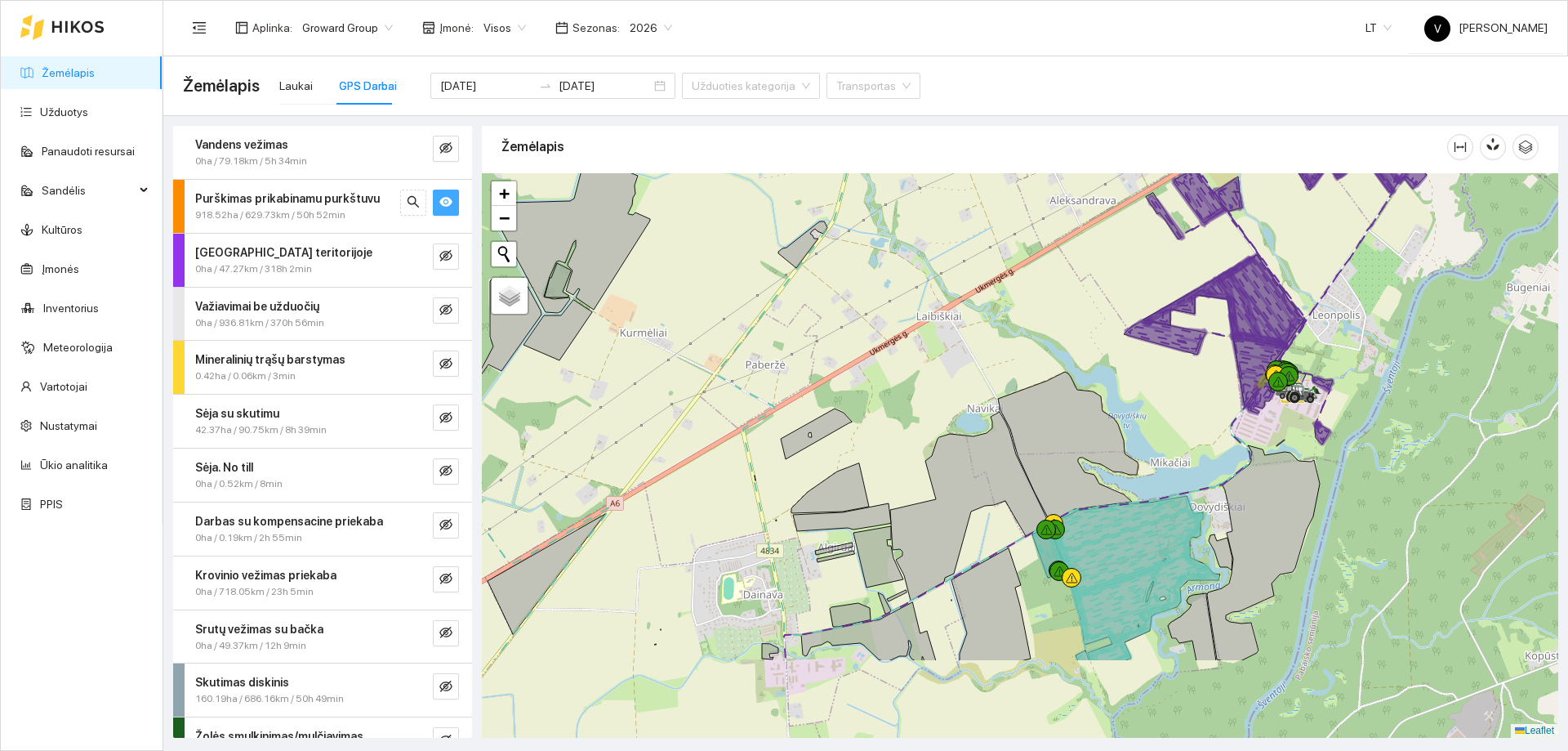
drag, startPoint x: 1049, startPoint y: 473, endPoint x: 994, endPoint y: 415, distance: 79.9
click at [997, 416] on icon at bounding box center [970, 506] width 158 height 189
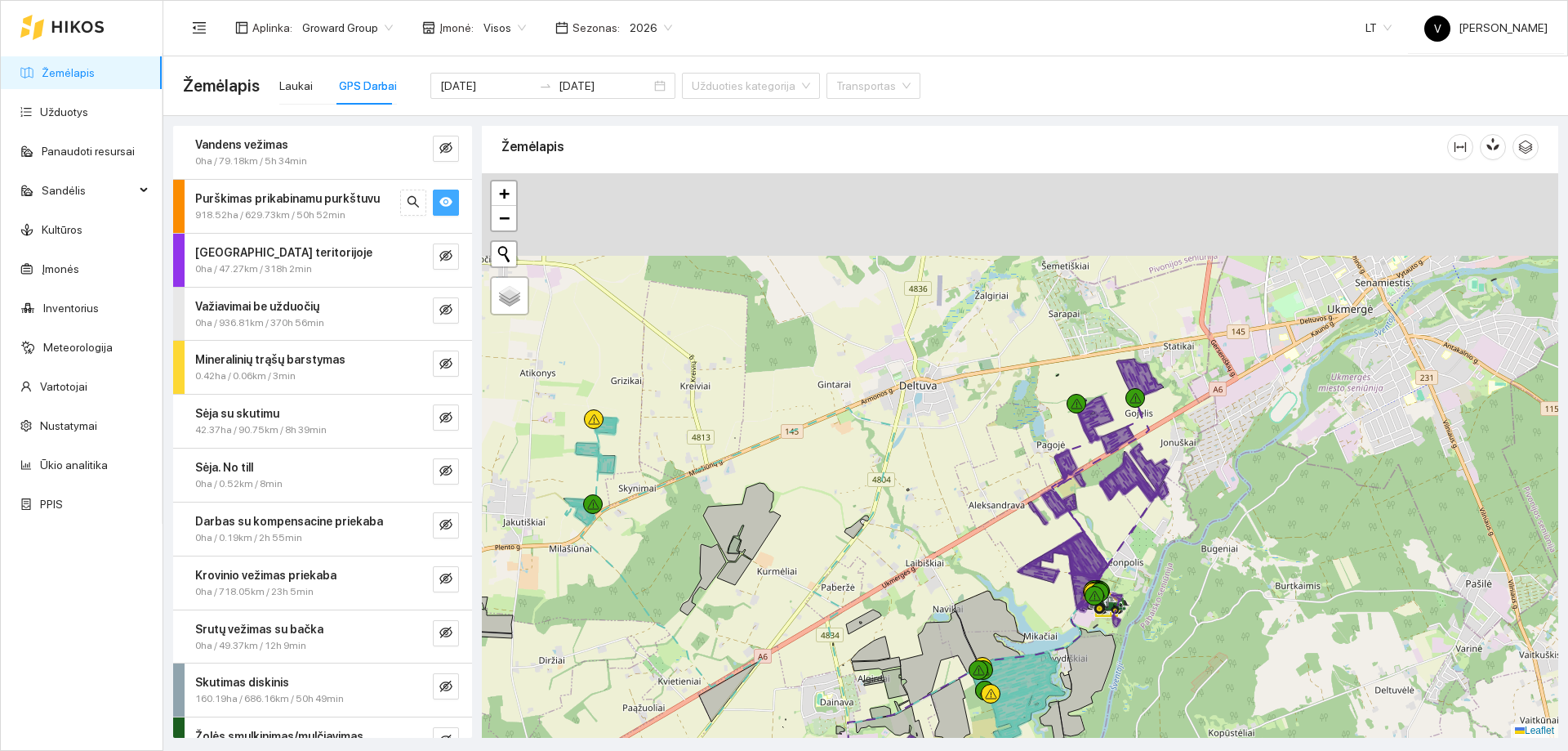
drag, startPoint x: 987, startPoint y: 519, endPoint x: 969, endPoint y: 588, distance: 71.3
click at [969, 588] on div at bounding box center [1020, 455] width 1076 height 565
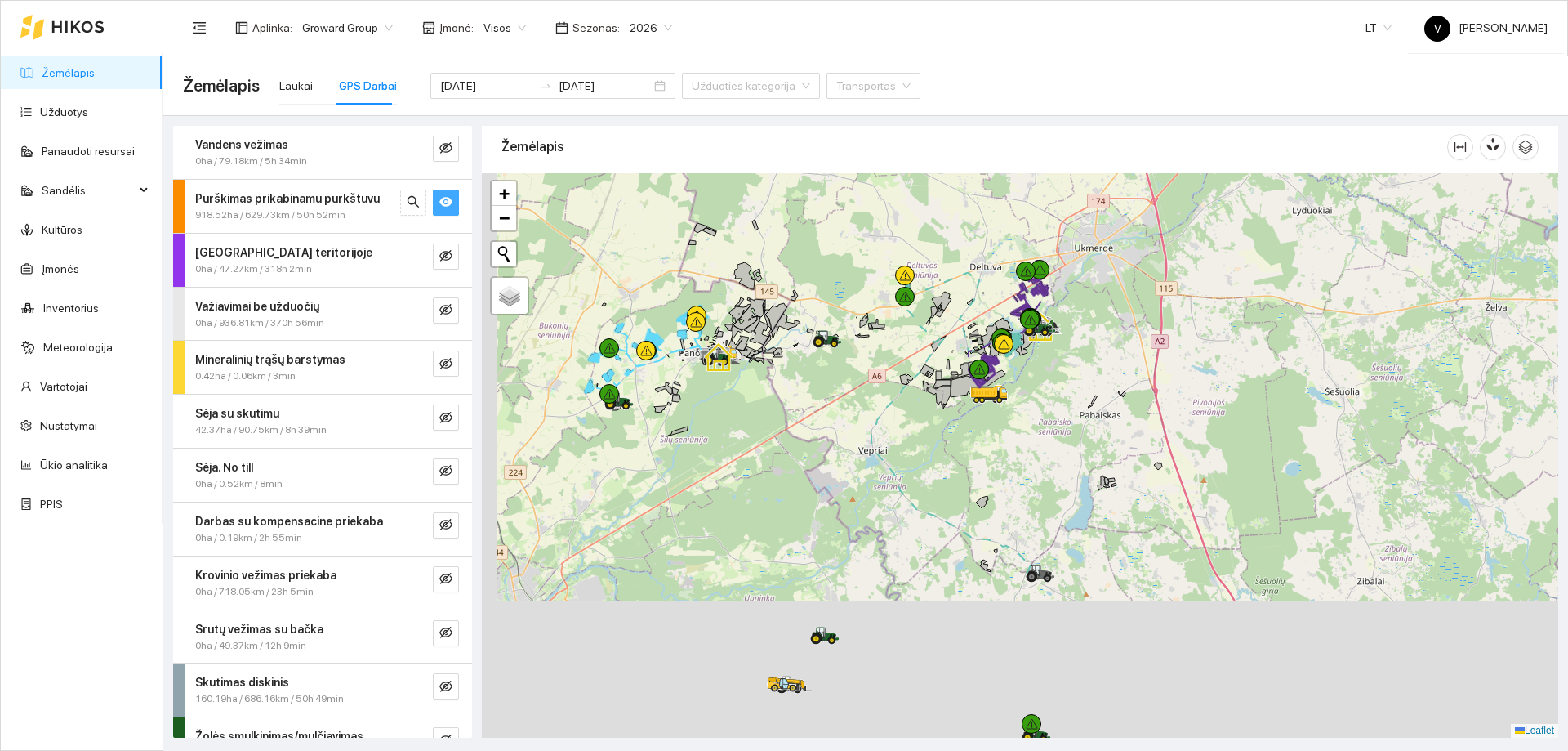
drag, startPoint x: 1003, startPoint y: 386, endPoint x: 1024, endPoint y: 299, distance: 89.5
click at [1008, 385] on icon at bounding box center [989, 394] width 37 height 19
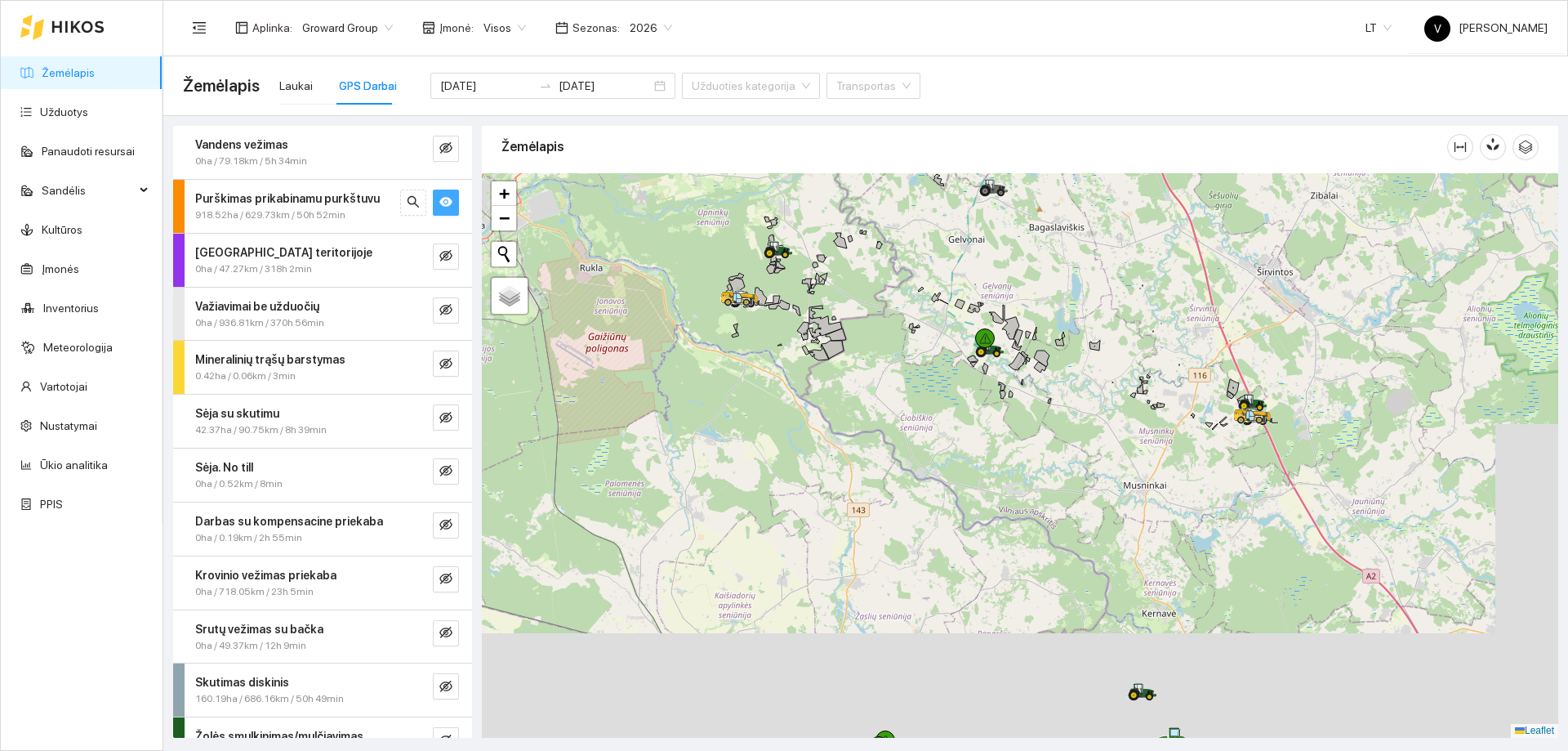
drag, startPoint x: 977, startPoint y: 518, endPoint x: 954, endPoint y: 272, distance: 247.1
click at [929, 233] on div at bounding box center [1020, 455] width 1076 height 565
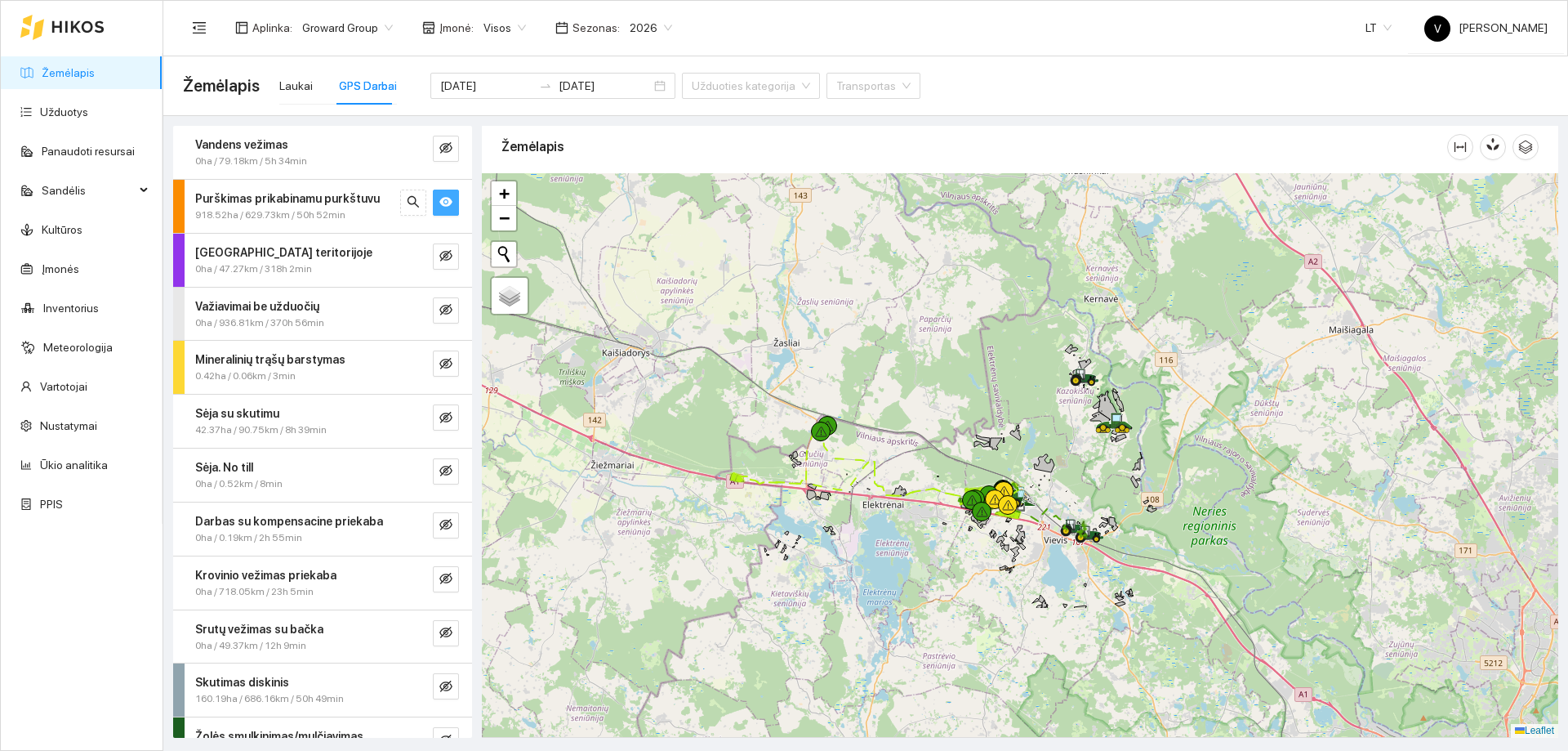
drag, startPoint x: 1041, startPoint y: 458, endPoint x: 1031, endPoint y: 401, distance: 57.9
click at [1034, 454] on icon at bounding box center [1044, 463] width 20 height 18
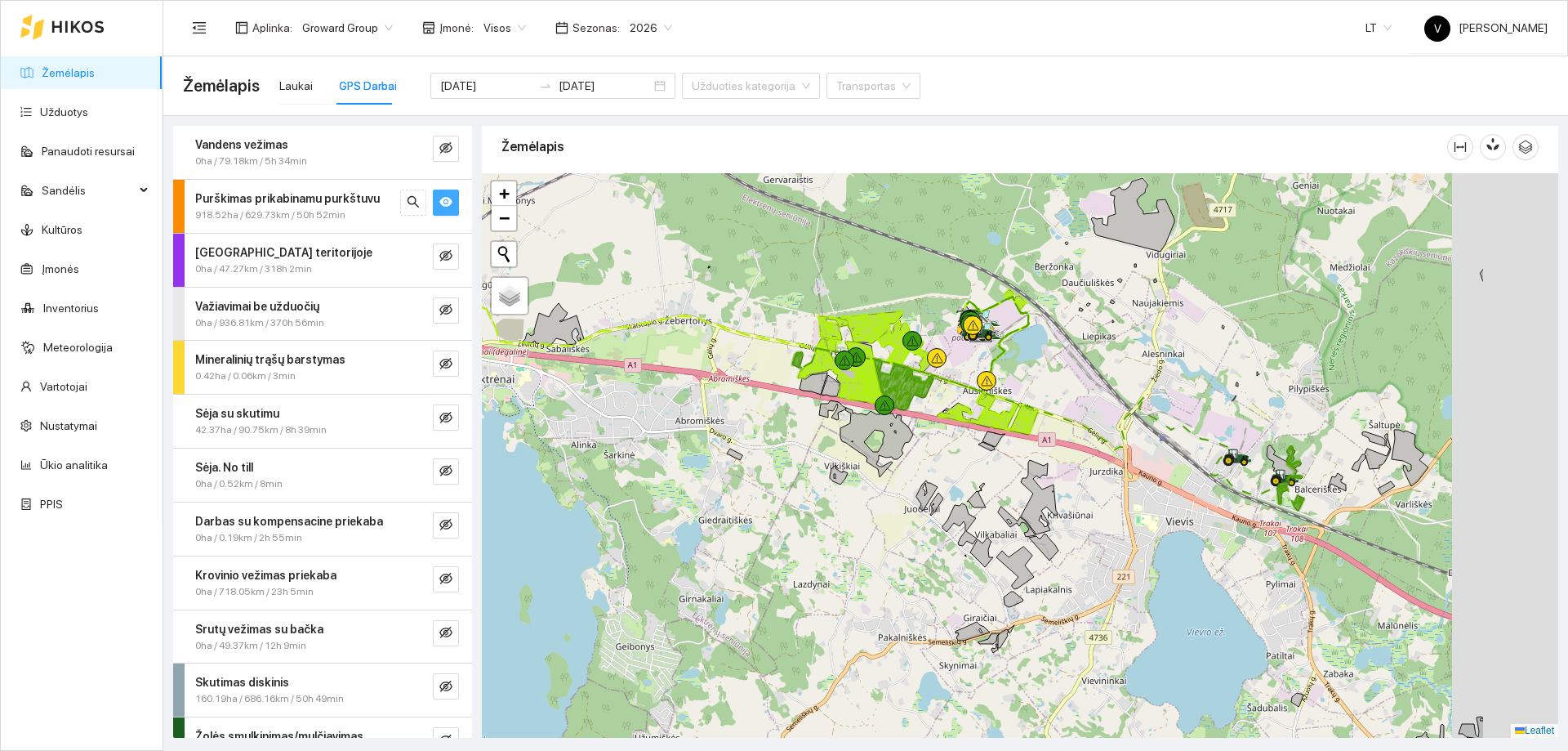
drag, startPoint x: 1389, startPoint y: 481, endPoint x: 1209, endPoint y: 471, distance: 180.3
click at [1206, 471] on div at bounding box center [1020, 455] width 1076 height 565
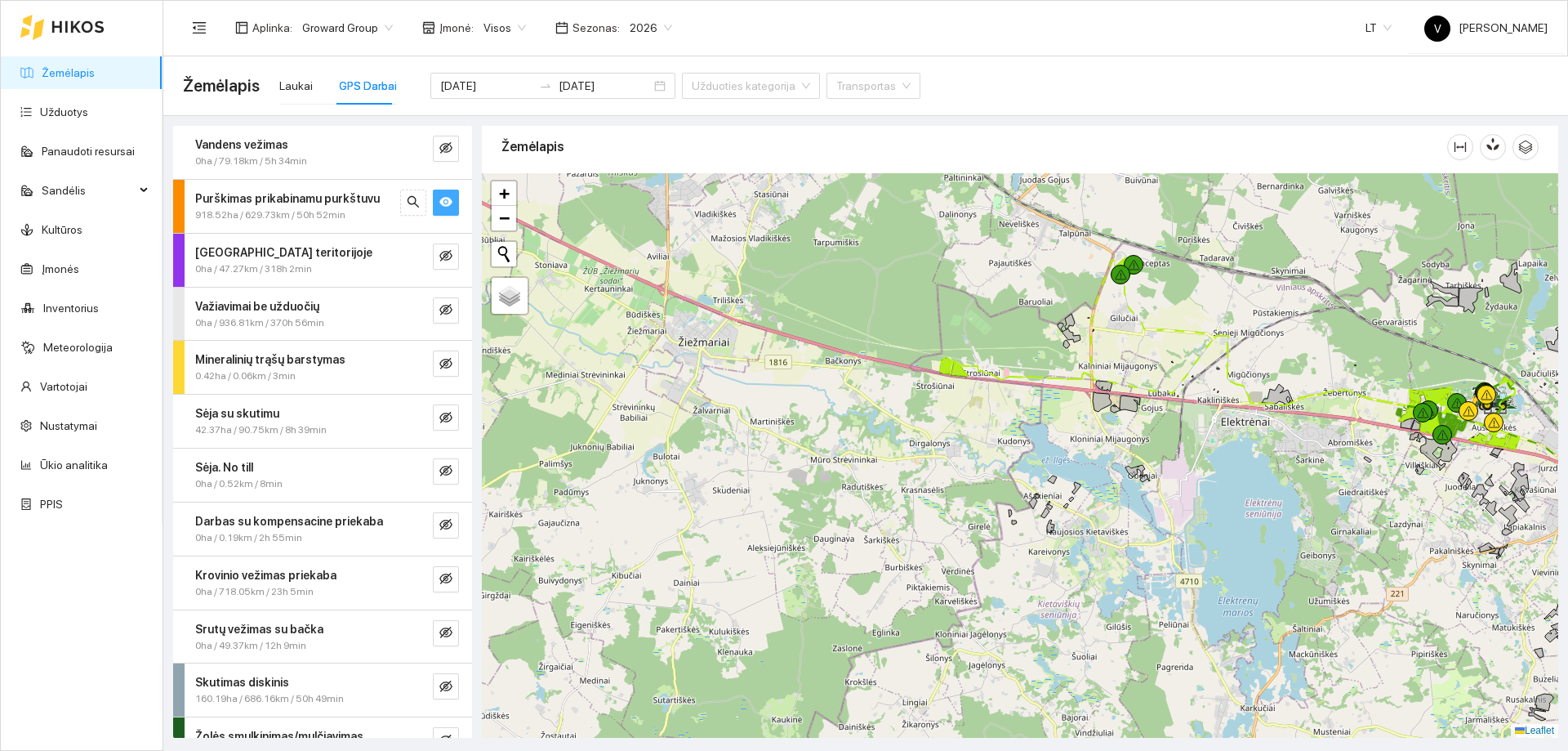
drag, startPoint x: 1102, startPoint y: 367, endPoint x: 1065, endPoint y: 412, distance: 58.3
click at [1065, 412] on div at bounding box center [1020, 455] width 1076 height 565
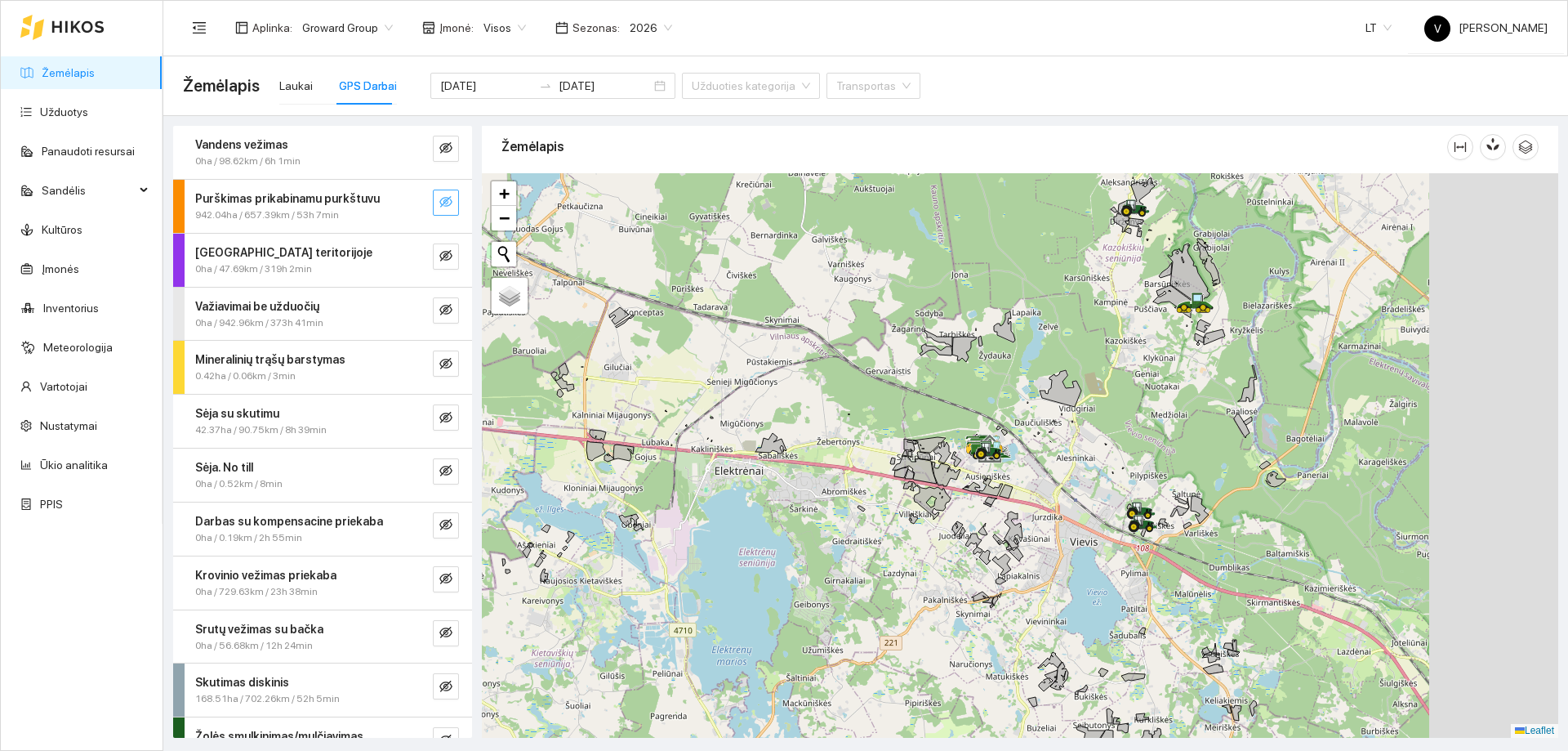
drag, startPoint x: 1312, startPoint y: 482, endPoint x: 1032, endPoint y: 502, distance: 280.7
click at [1031, 502] on div at bounding box center [1020, 455] width 1076 height 565
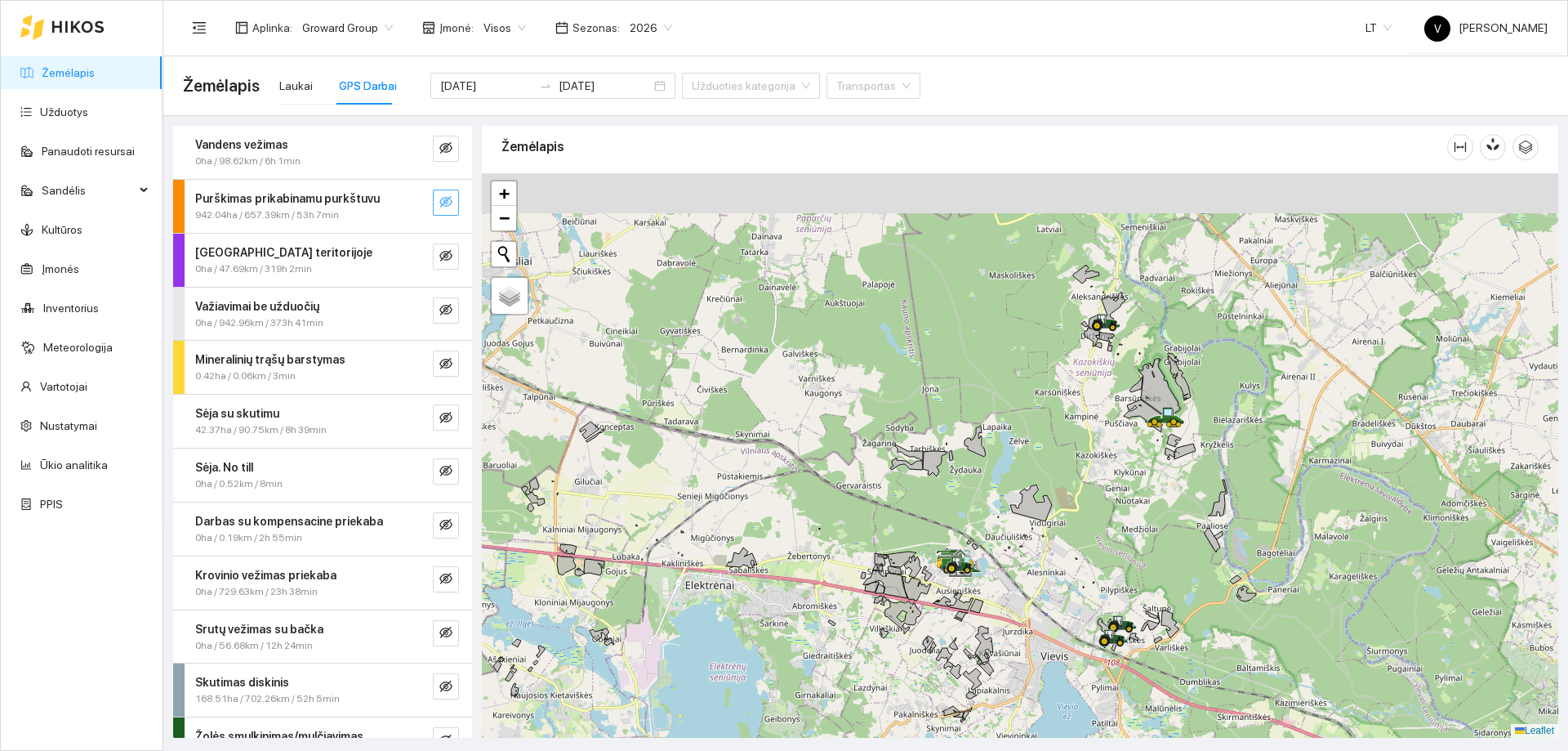
drag, startPoint x: 1085, startPoint y: 402, endPoint x: 1043, endPoint y: 520, distance: 125.3
click at [1043, 520] on div at bounding box center [1020, 455] width 1076 height 565
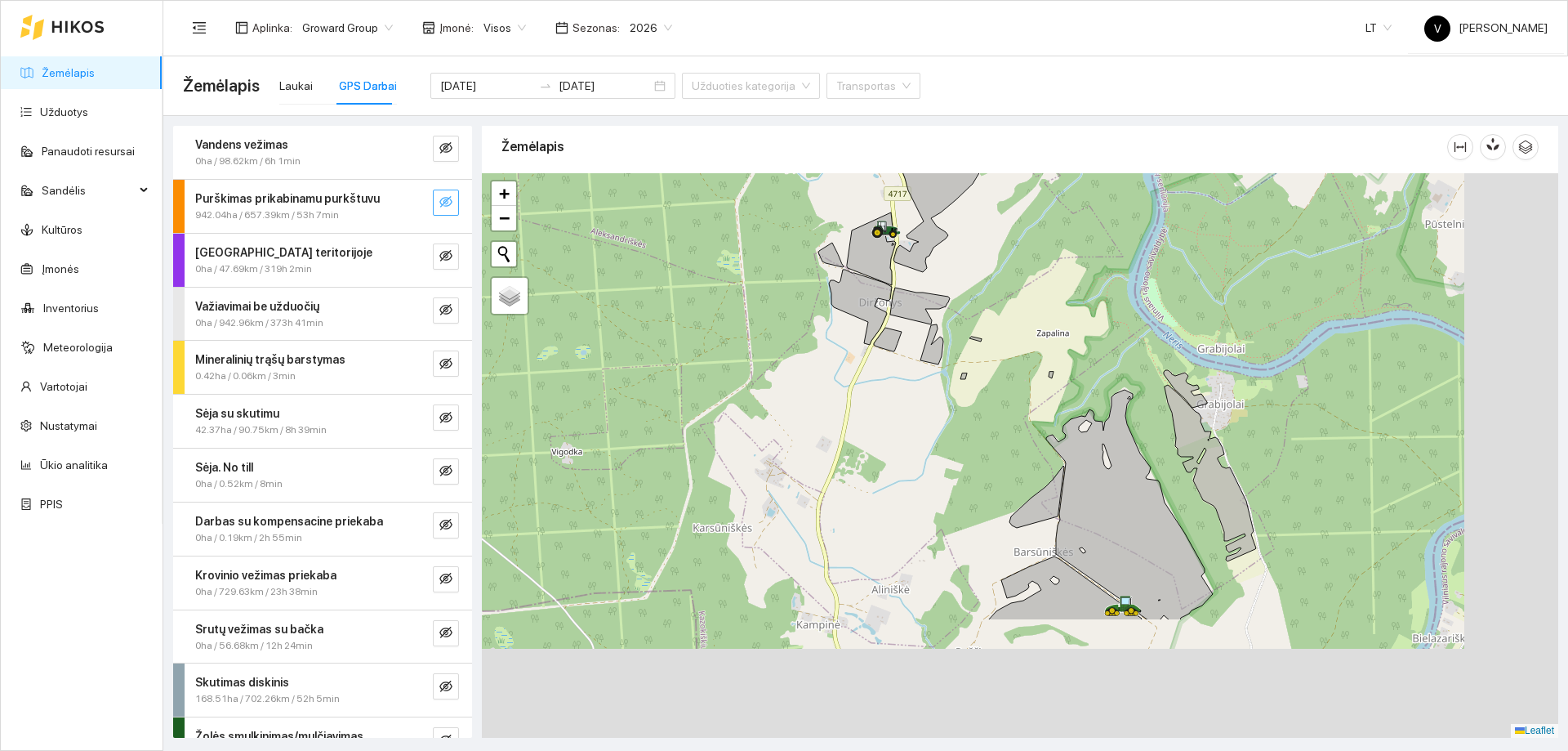
drag, startPoint x: 965, startPoint y: 344, endPoint x: 928, endPoint y: 301, distance: 56.7
click at [928, 301] on div at bounding box center [1020, 455] width 1076 height 565
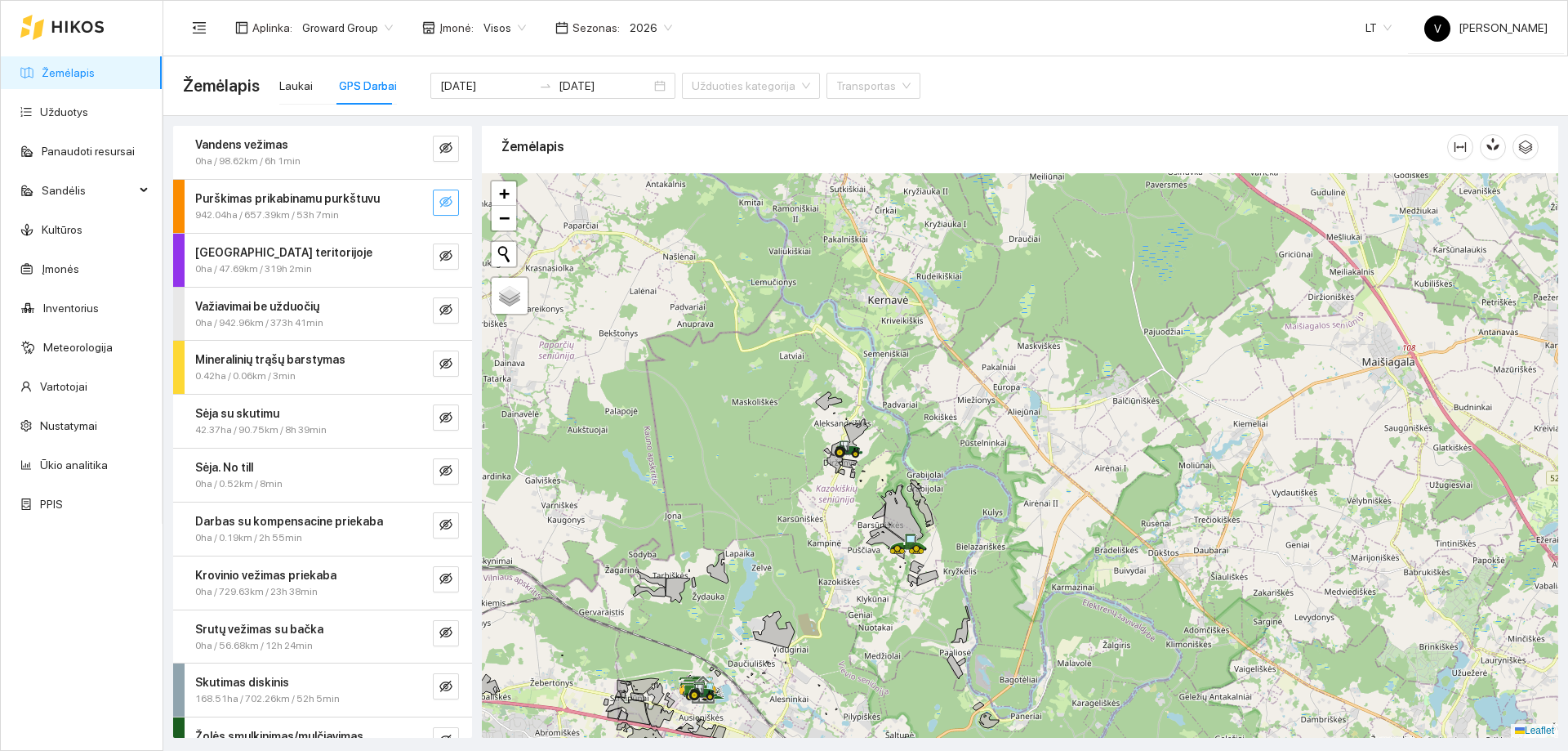
drag, startPoint x: 746, startPoint y: 442, endPoint x: 824, endPoint y: 546, distance: 130.0
click at [824, 546] on div at bounding box center [1020, 455] width 1076 height 565
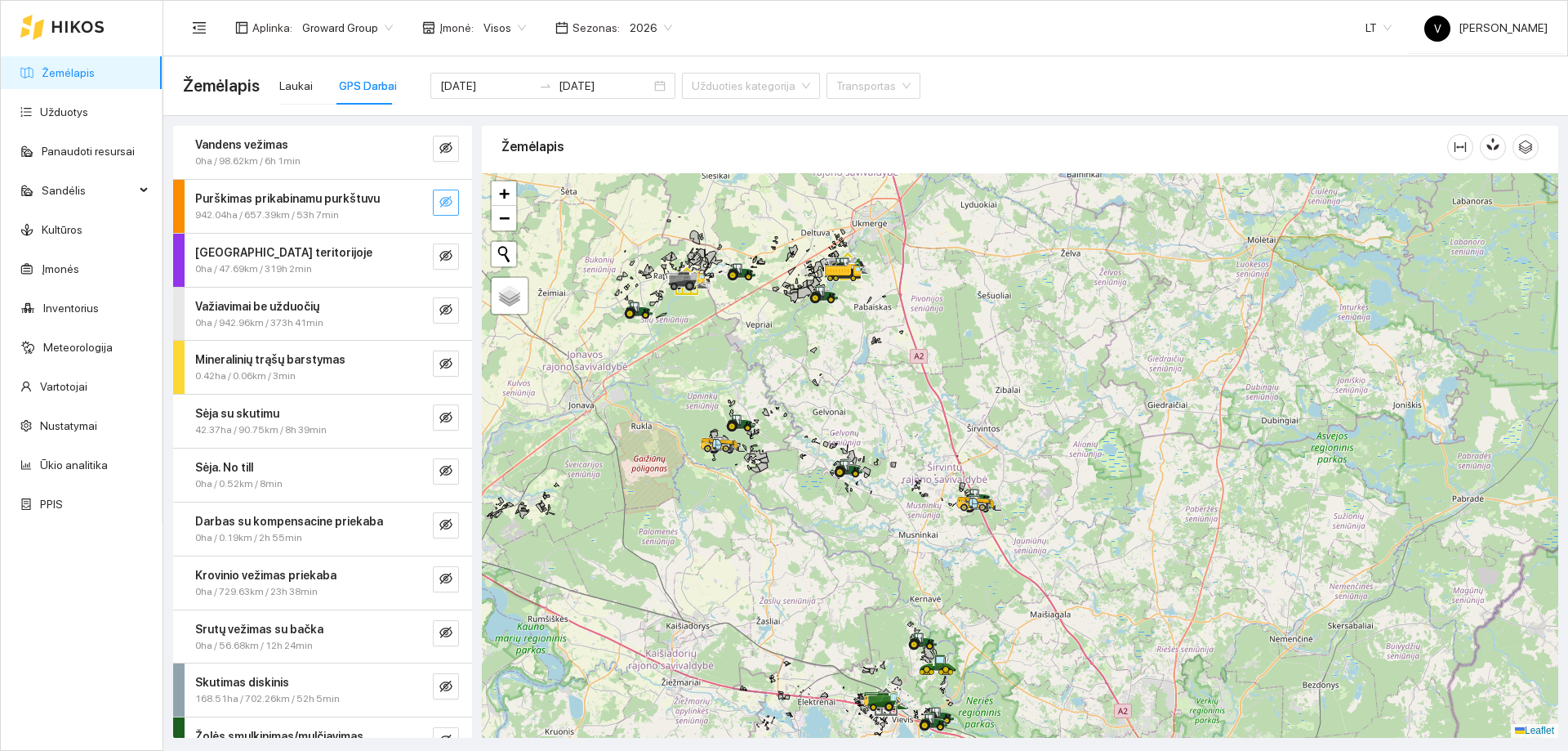
drag, startPoint x: 727, startPoint y: 458, endPoint x: 805, endPoint y: 558, distance: 126.8
click at [805, 558] on div at bounding box center [1020, 455] width 1076 height 565
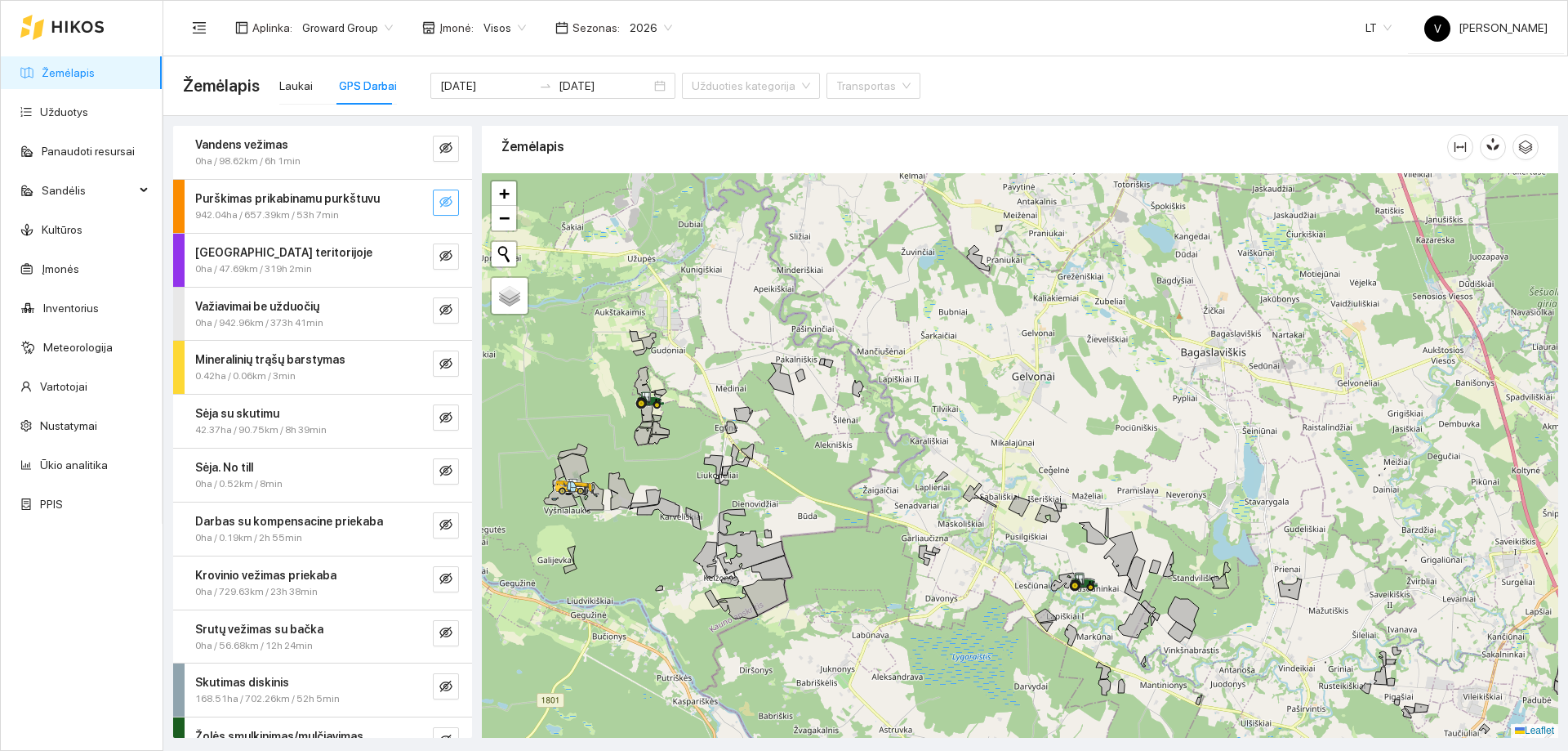
drag, startPoint x: 968, startPoint y: 499, endPoint x: 998, endPoint y: 608, distance: 113.1
click at [998, 608] on div at bounding box center [1020, 455] width 1076 height 565
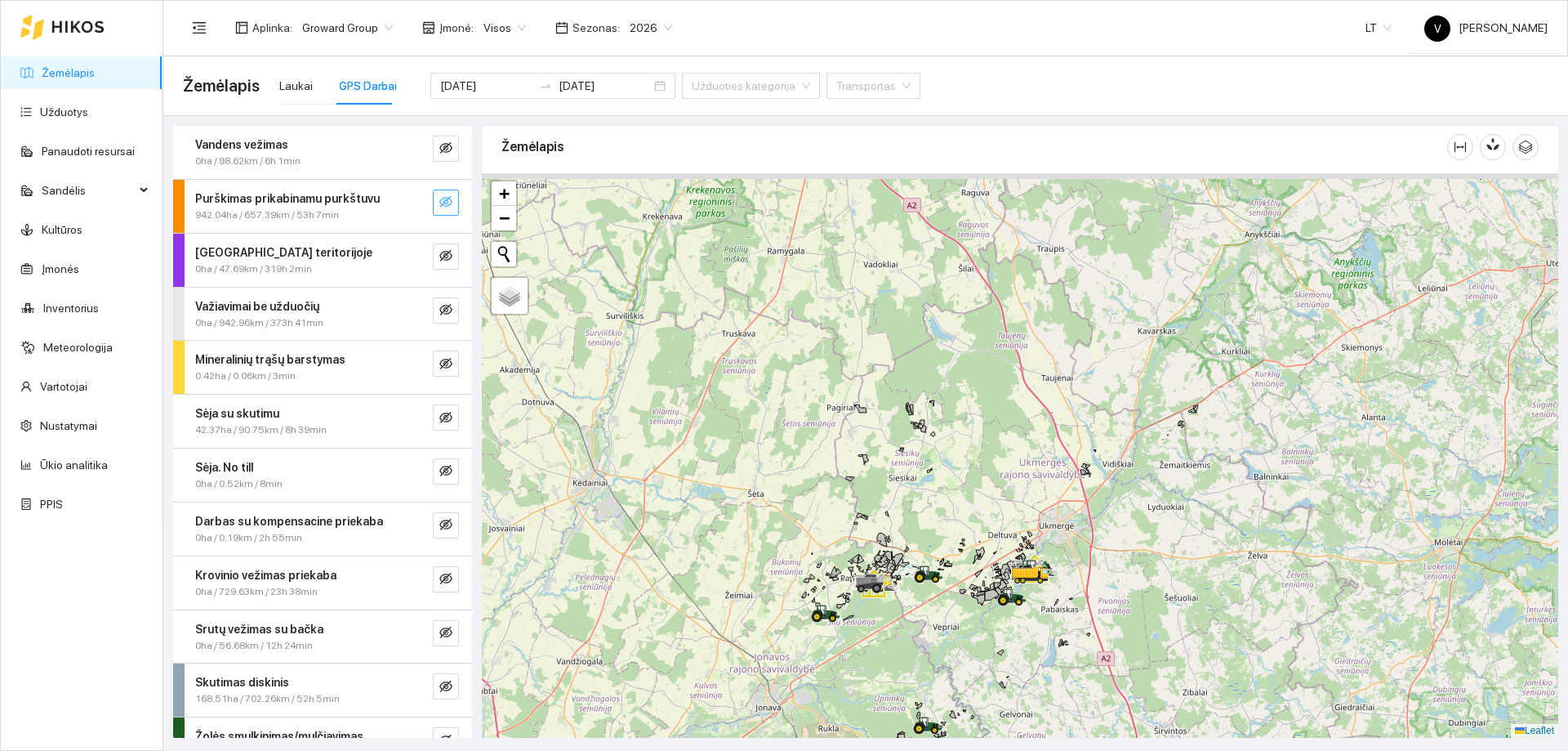
drag, startPoint x: 975, startPoint y: 520, endPoint x: 979, endPoint y: 588, distance: 68.1
click at [979, 588] on icon at bounding box center [980, 590] width 8 height 4
